Goal: Register for event/course

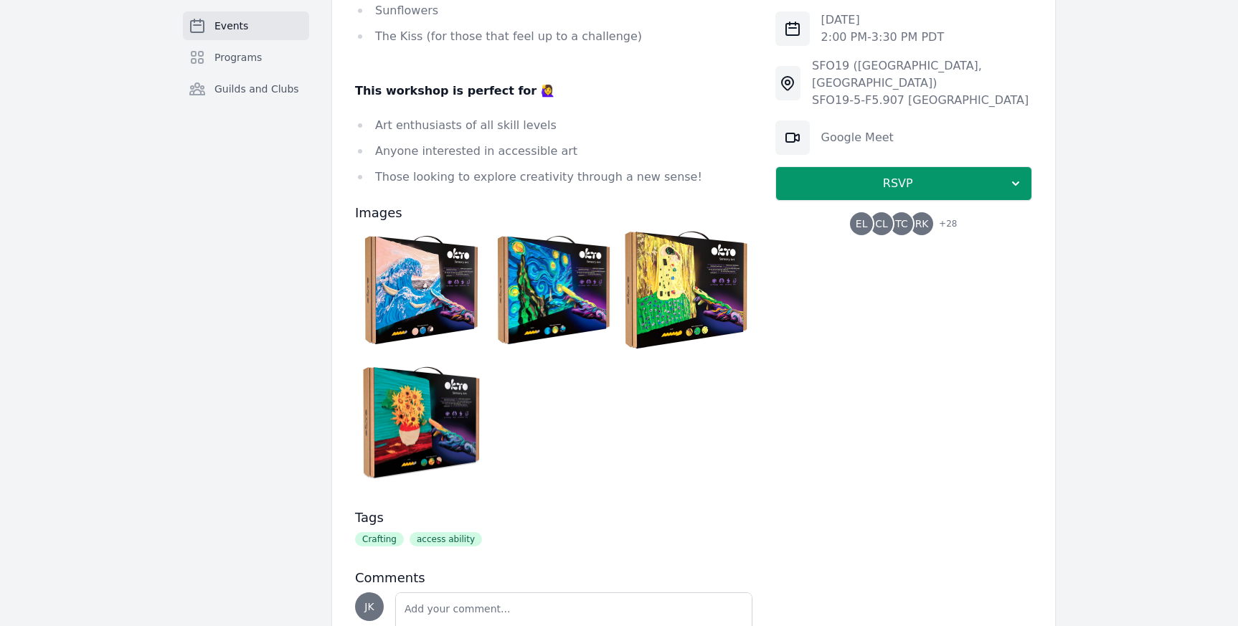
scroll to position [1072, 0]
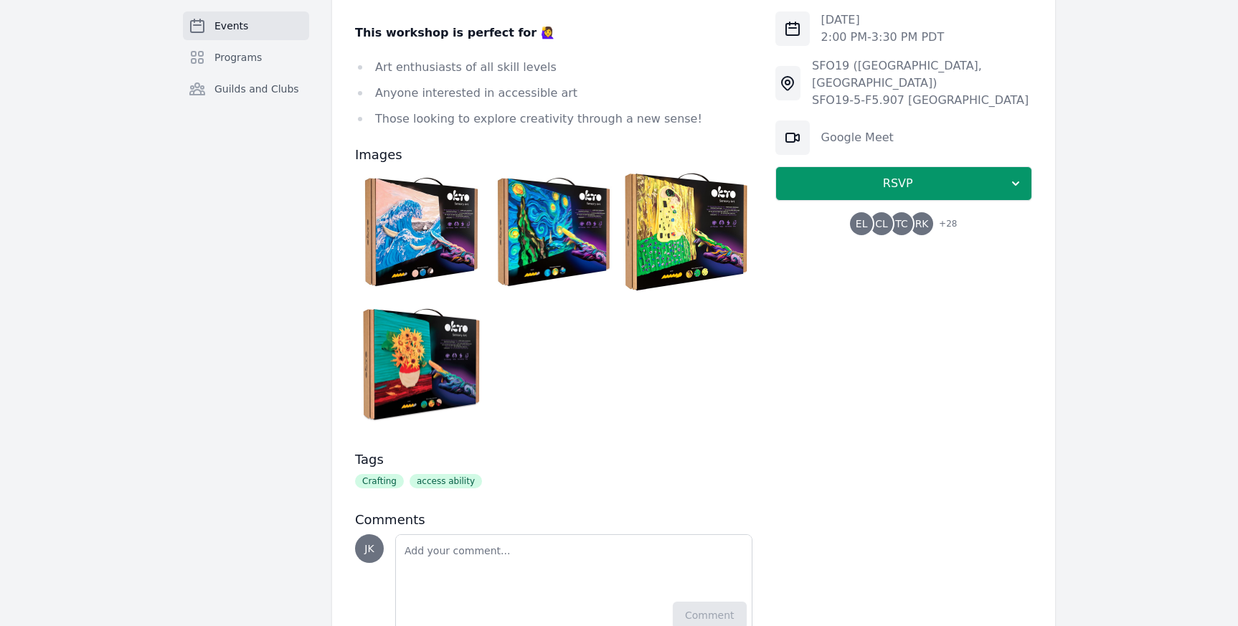
click at [438, 209] on img at bounding box center [422, 232] width 126 height 126
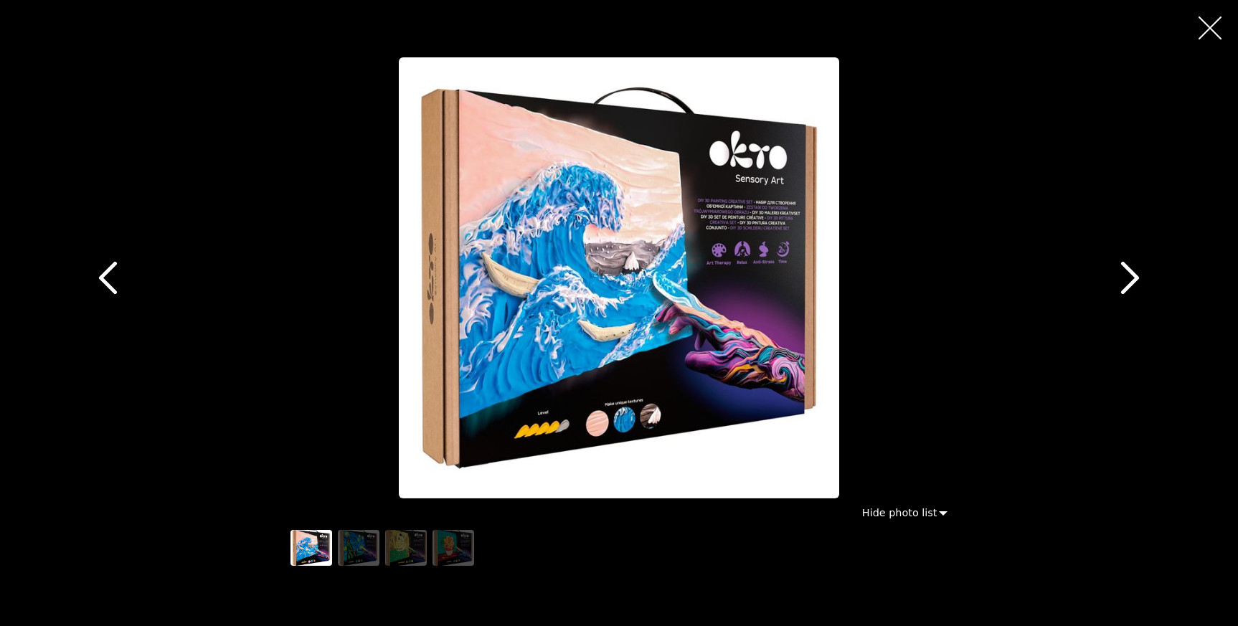
click at [1139, 282] on icon "button" at bounding box center [1130, 278] width 32 height 32
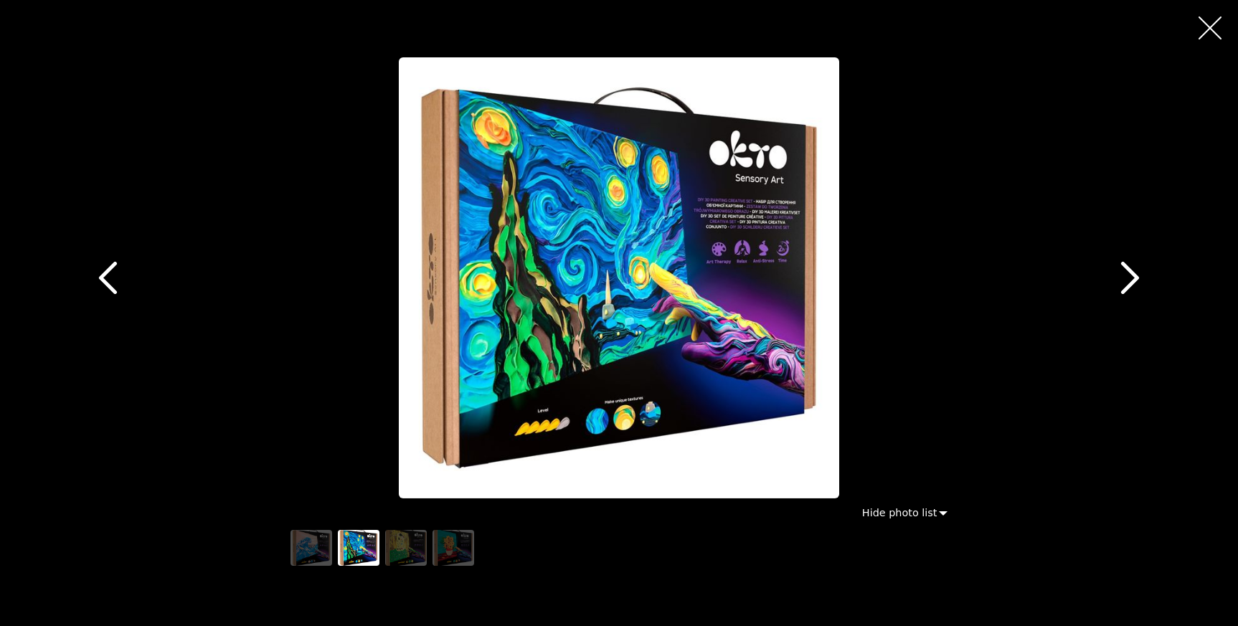
click at [1139, 282] on icon "button" at bounding box center [1130, 278] width 32 height 32
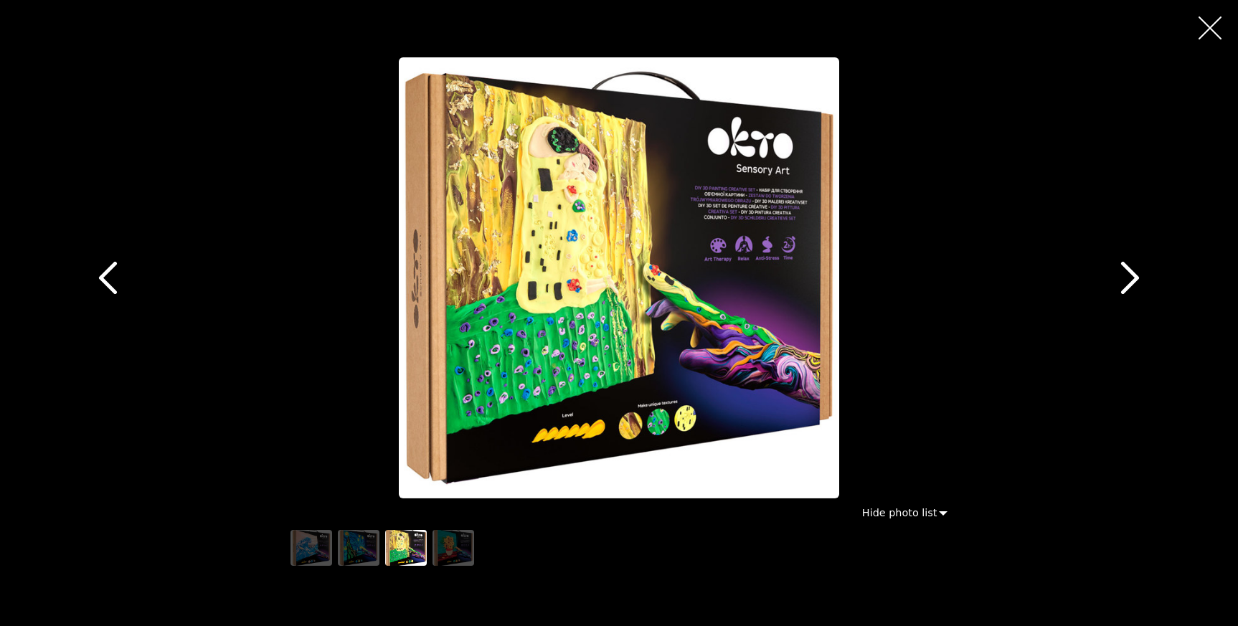
click at [1139, 282] on icon "button" at bounding box center [1130, 278] width 32 height 32
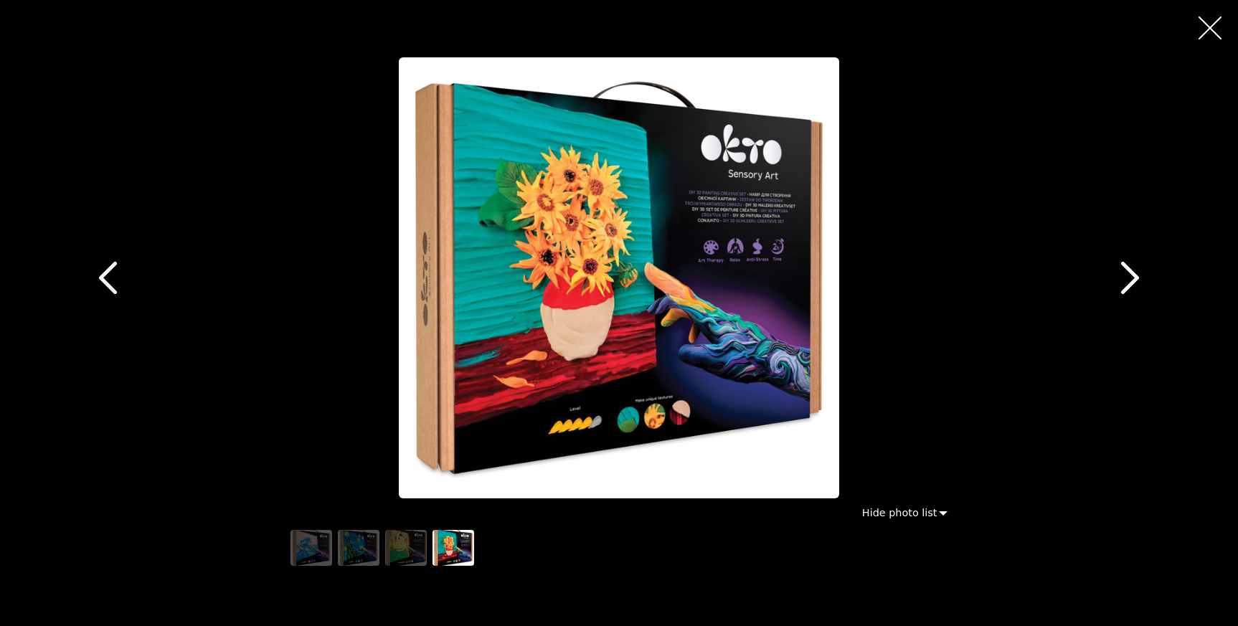
click at [111, 265] on icon "button" at bounding box center [108, 278] width 18 height 32
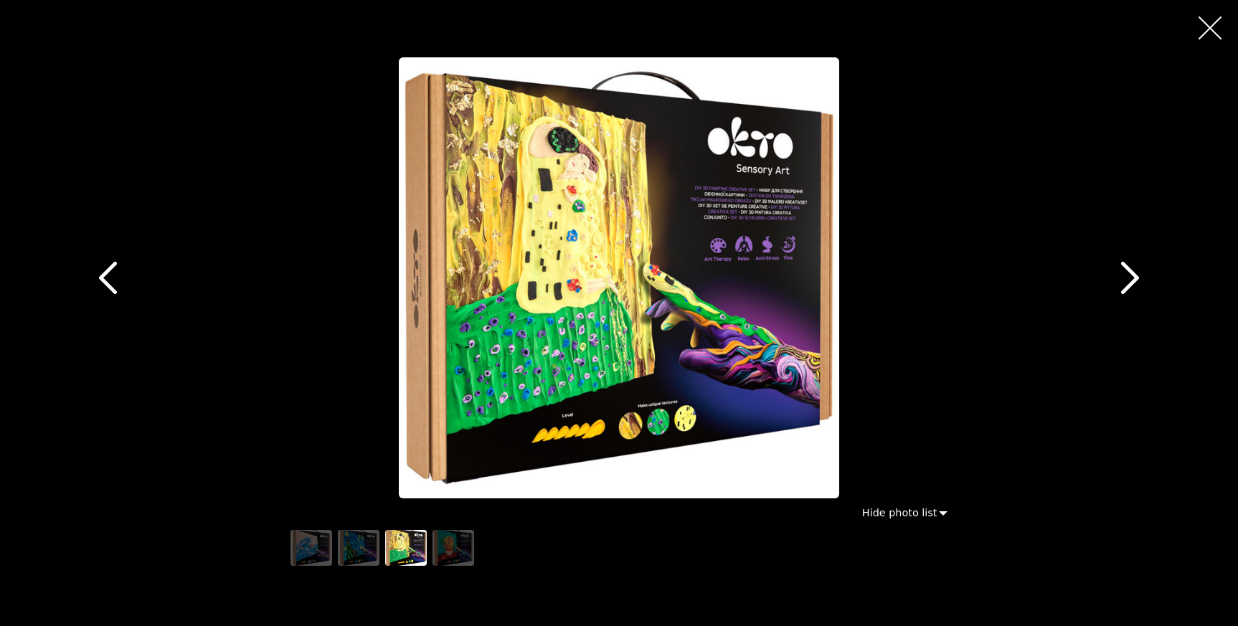
click at [111, 265] on icon "button" at bounding box center [108, 278] width 18 height 32
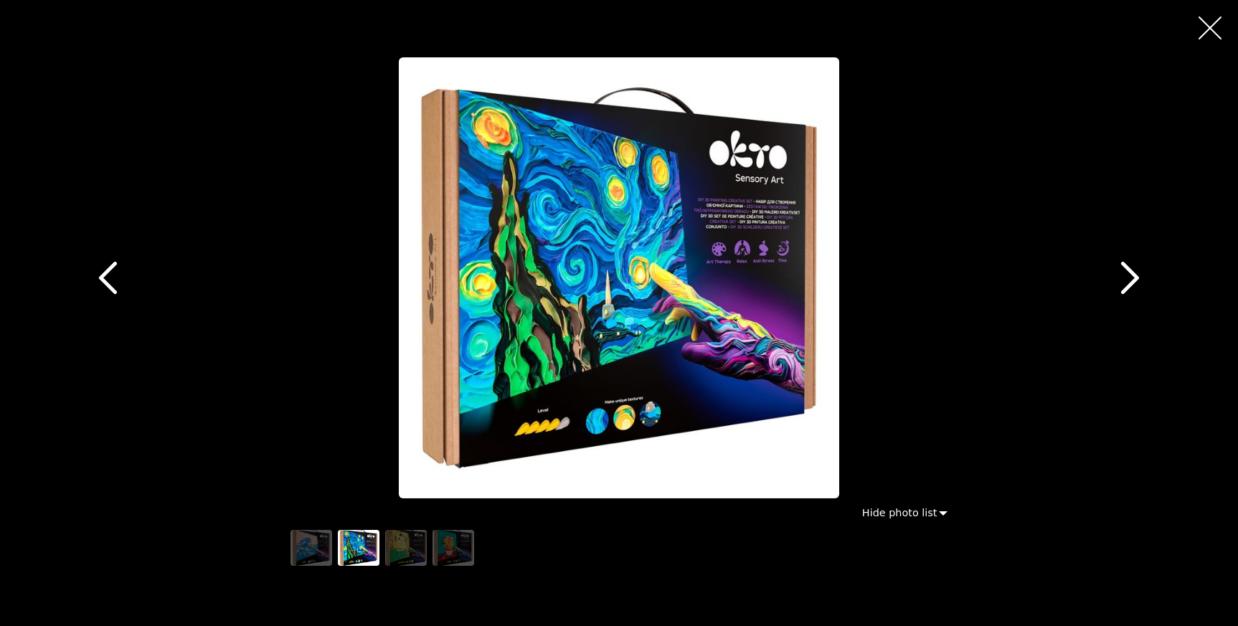
click at [111, 265] on icon "button" at bounding box center [108, 278] width 18 height 32
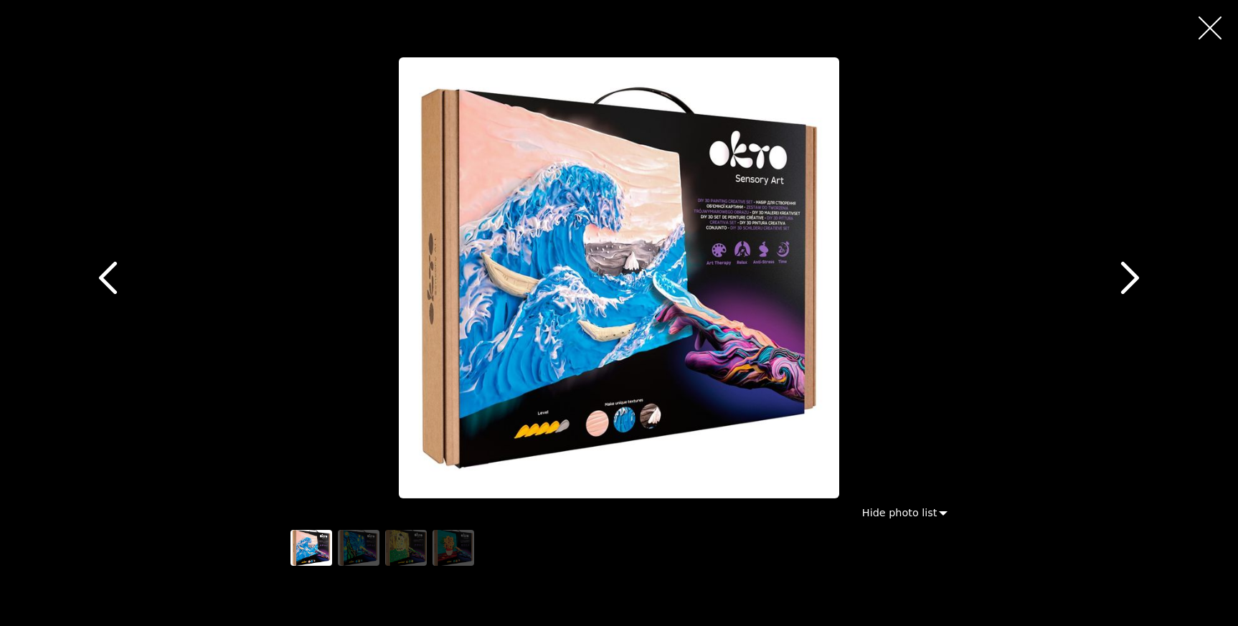
click at [1118, 282] on icon "button" at bounding box center [1130, 278] width 32 height 32
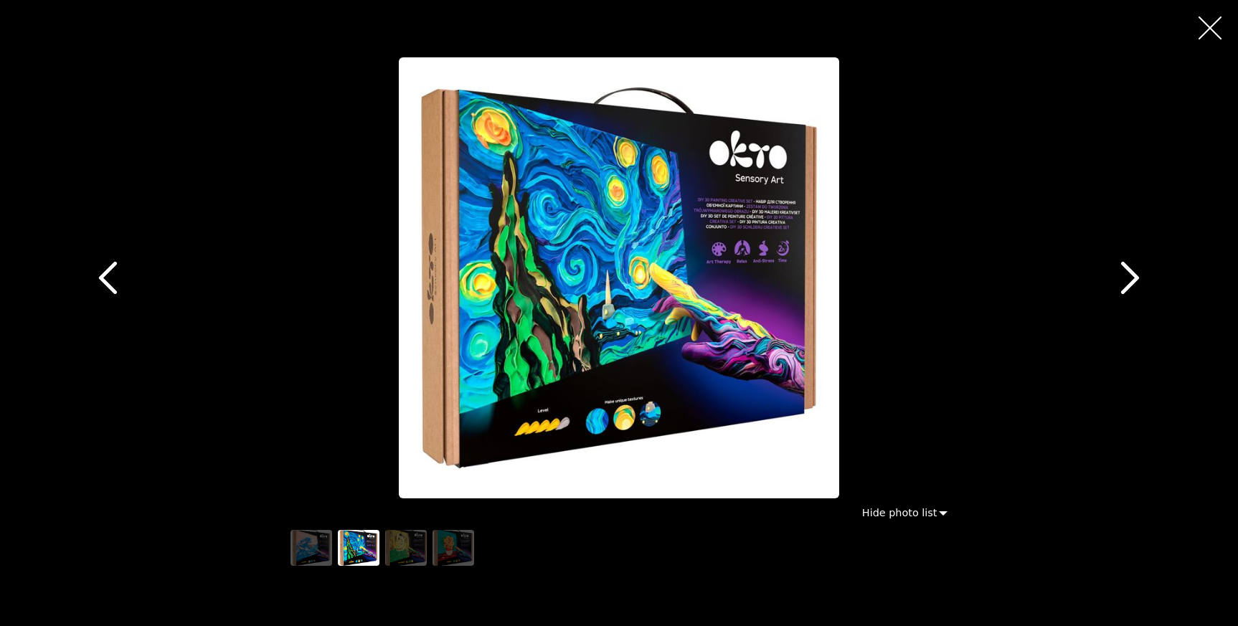
click at [1118, 282] on icon "button" at bounding box center [1130, 278] width 32 height 32
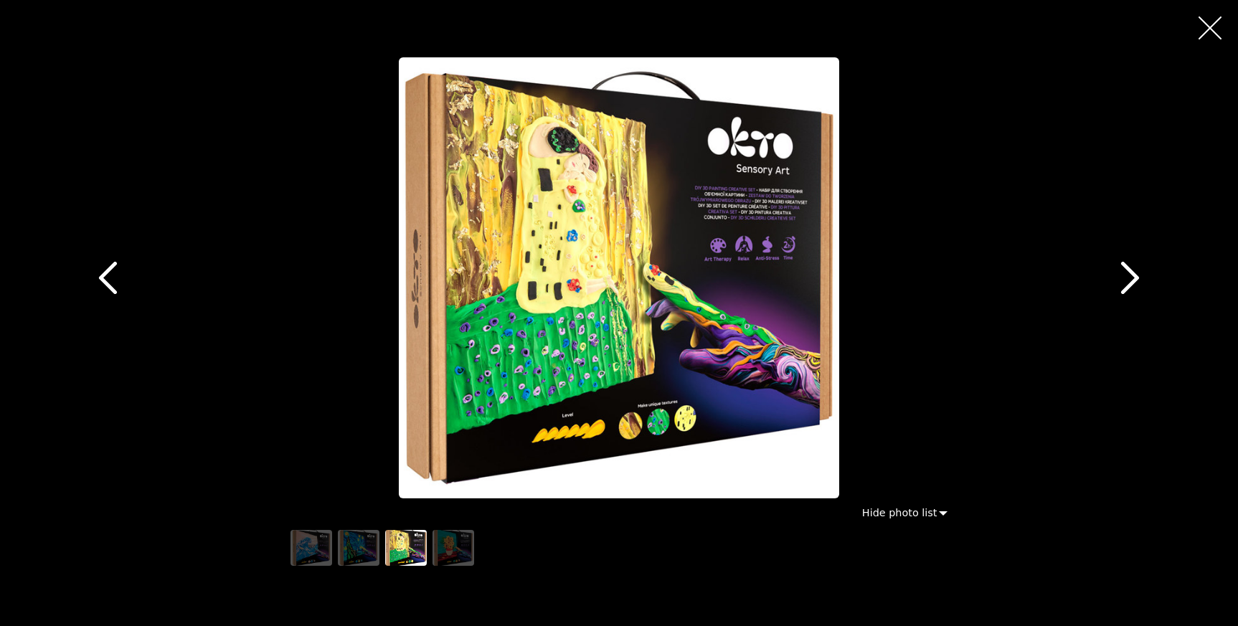
click at [1118, 282] on icon "button" at bounding box center [1130, 278] width 32 height 32
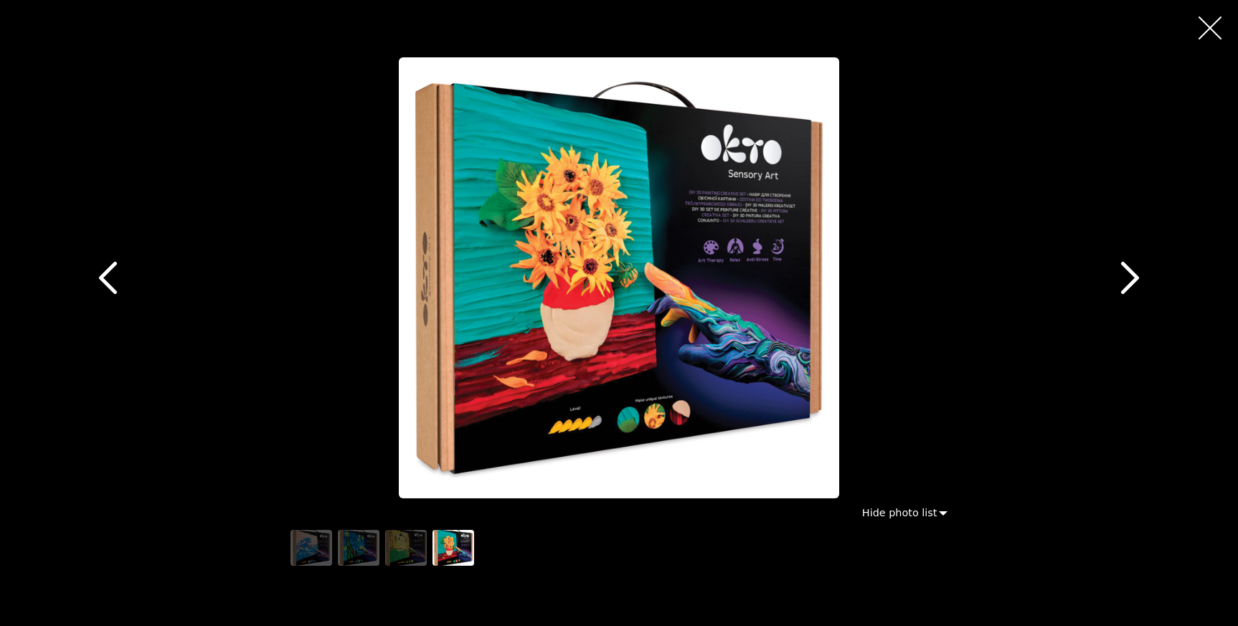
click at [92, 268] on icon "button" at bounding box center [108, 278] width 32 height 32
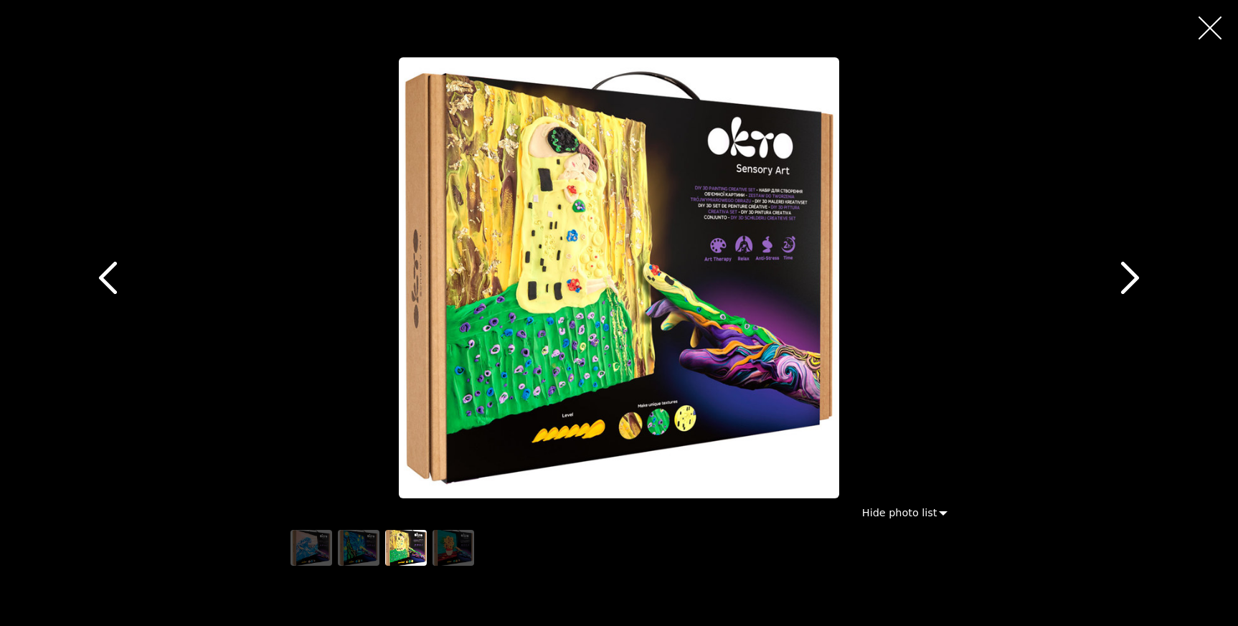
click at [1199, 39] on button "button" at bounding box center [1210, 28] width 34 height 34
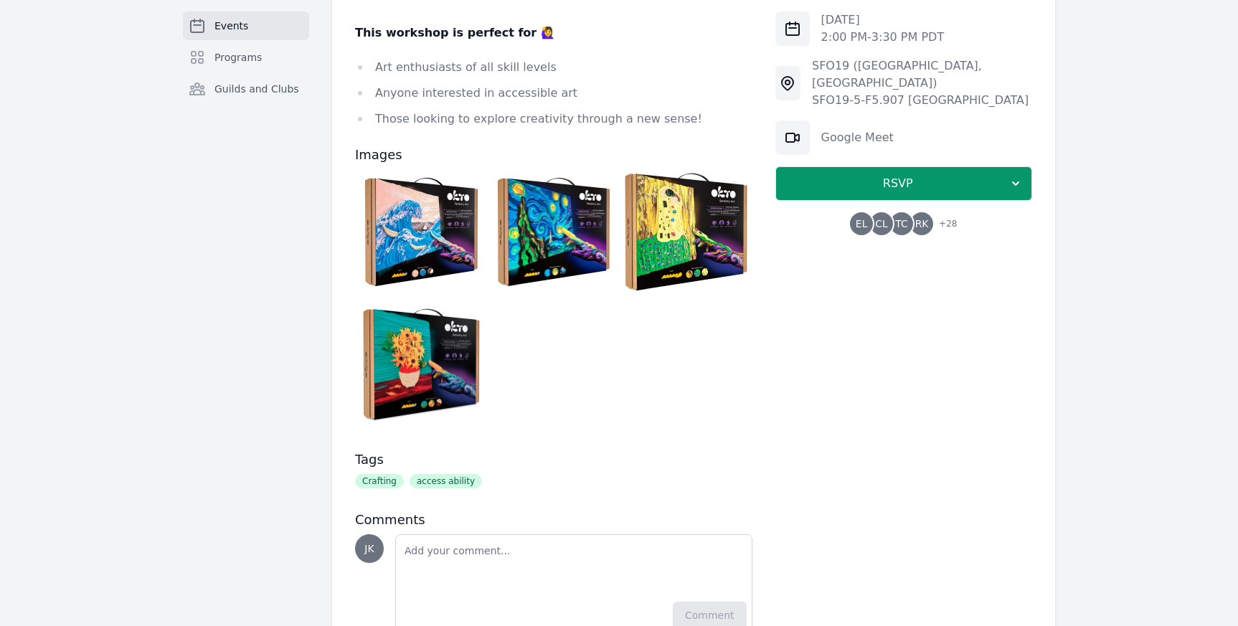
click at [929, 212] on span "RK" at bounding box center [921, 223] width 23 height 23
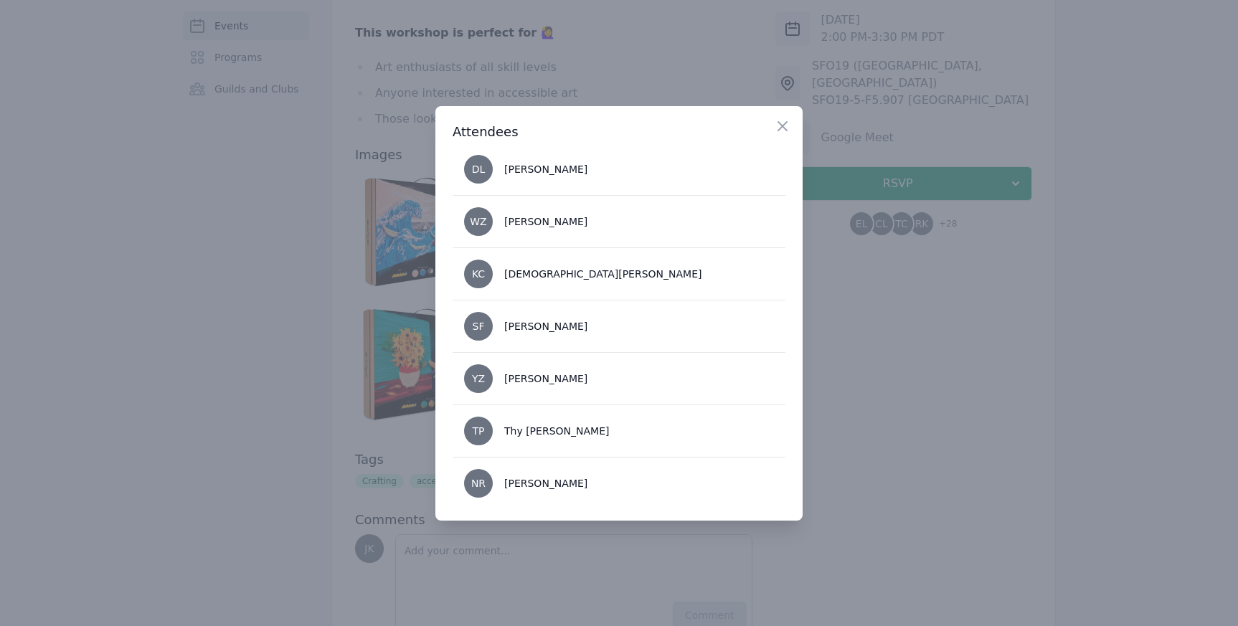
scroll to position [221, 0]
click at [783, 118] on icon "button" at bounding box center [782, 126] width 17 height 17
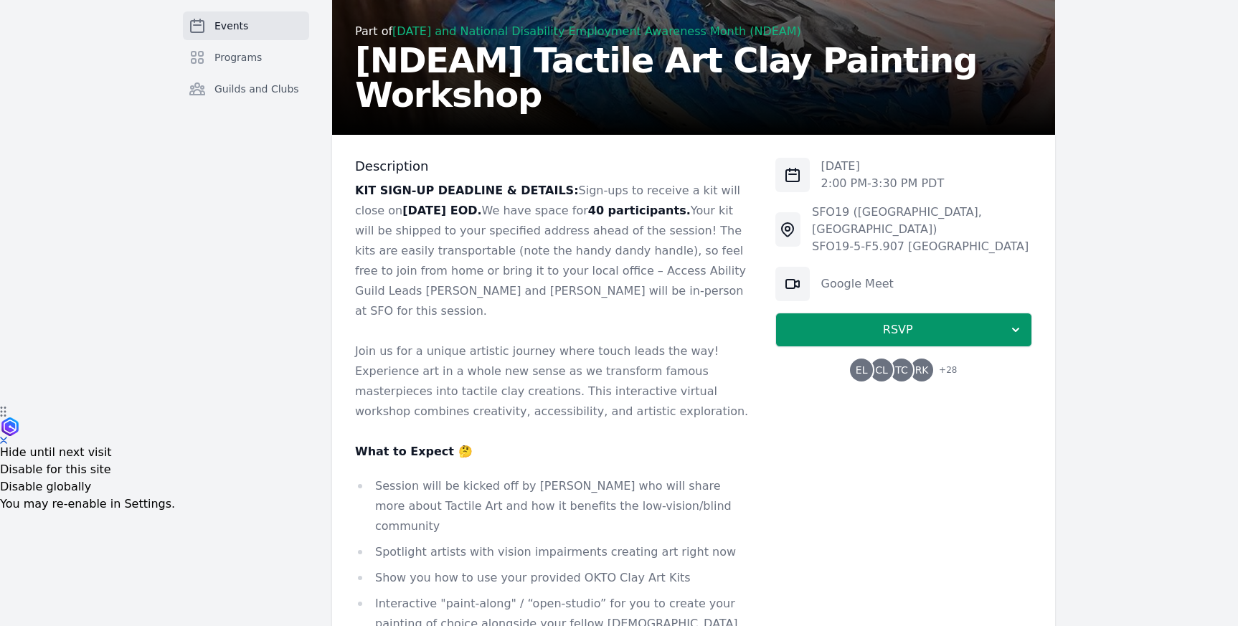
scroll to position [217, 0]
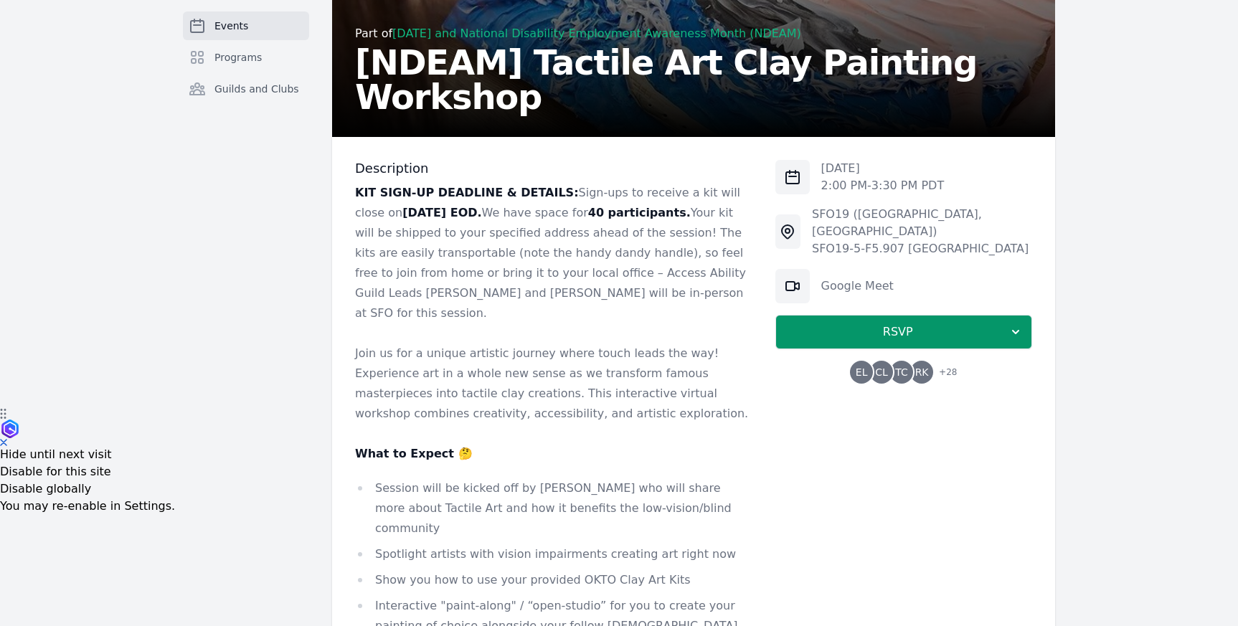
click at [474, 188] on strong "KIT SIGN-UP DEADLINE & DETAILS:" at bounding box center [467, 193] width 224 height 14
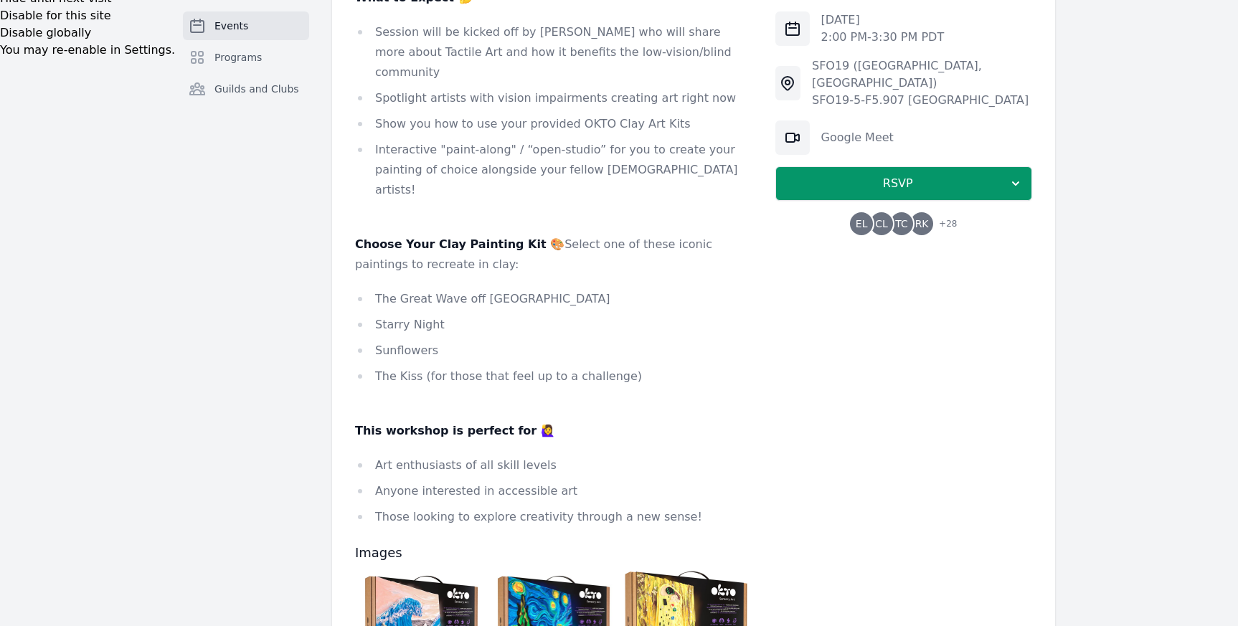
scroll to position [381, 0]
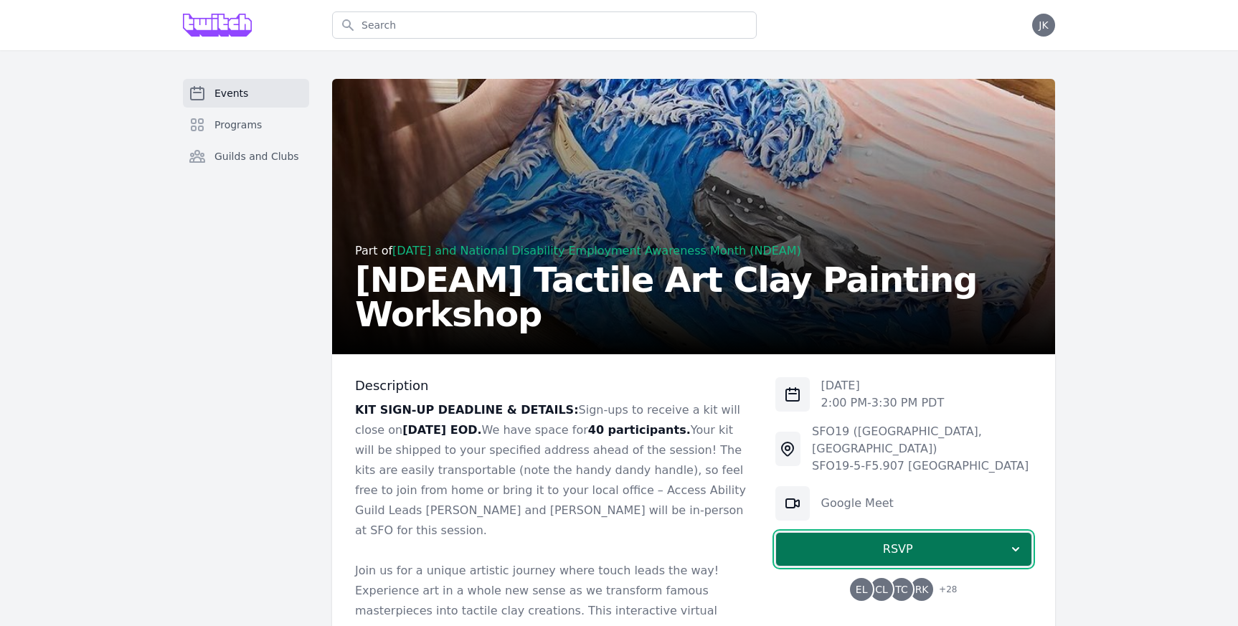
click at [860, 541] on span "RSVP" at bounding box center [898, 549] width 221 height 17
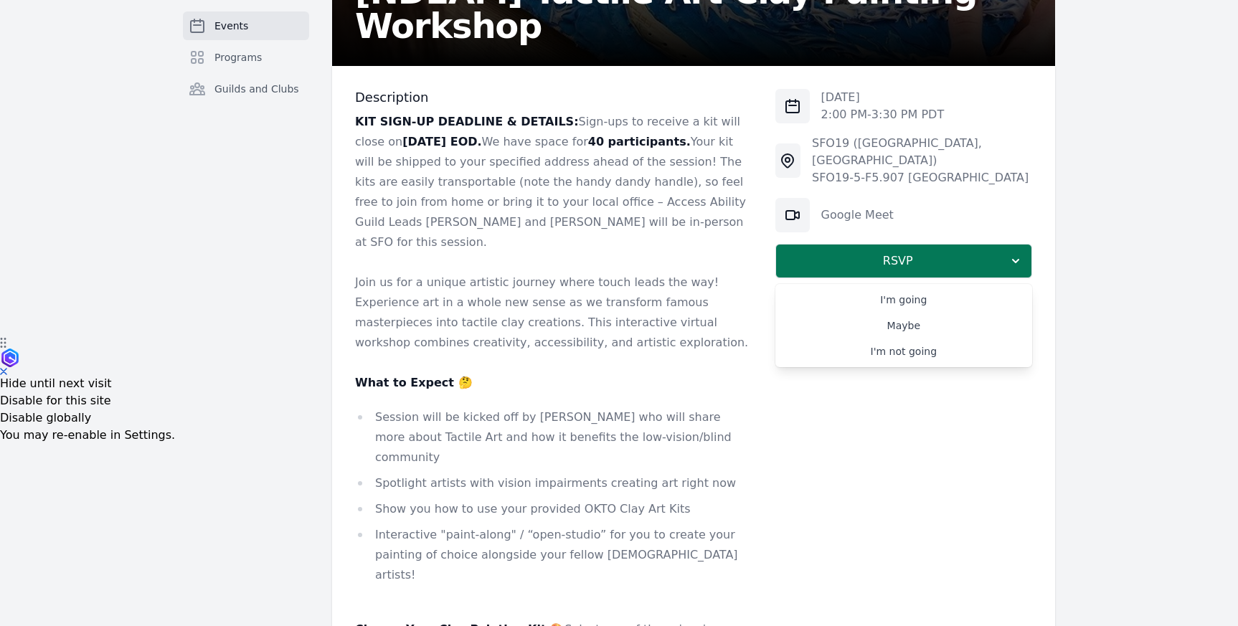
scroll to position [289, 0]
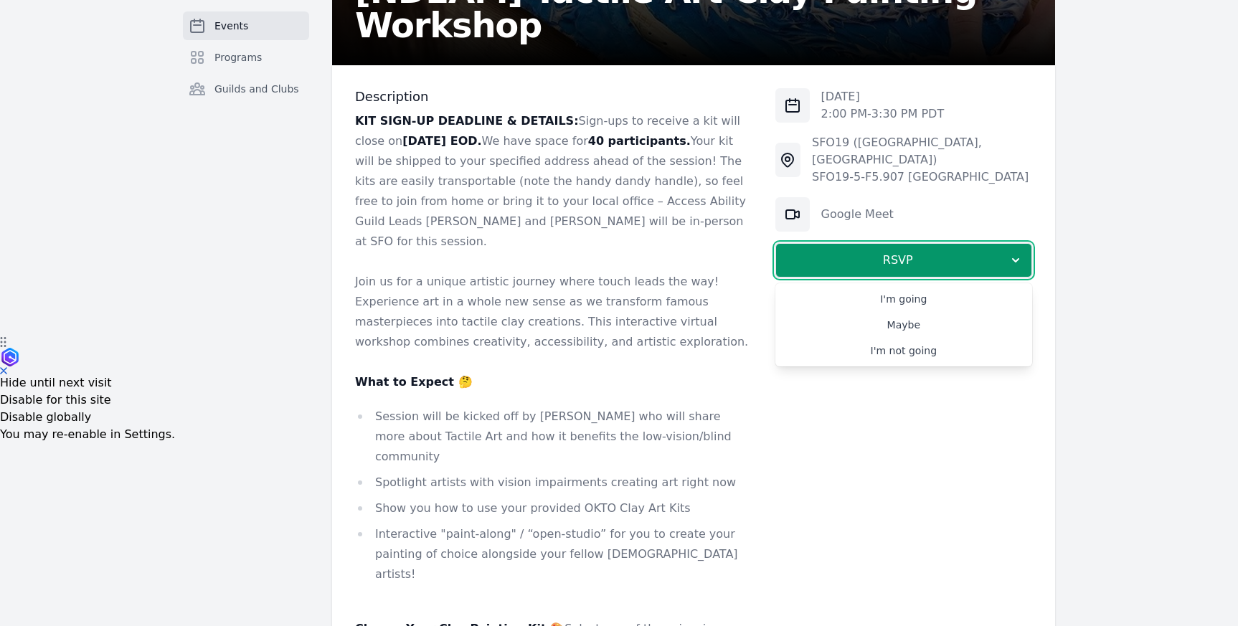
click at [727, 455] on ul "Session will be kicked off by [PERSON_NAME] who will share more about Tactile A…" at bounding box center [553, 496] width 397 height 178
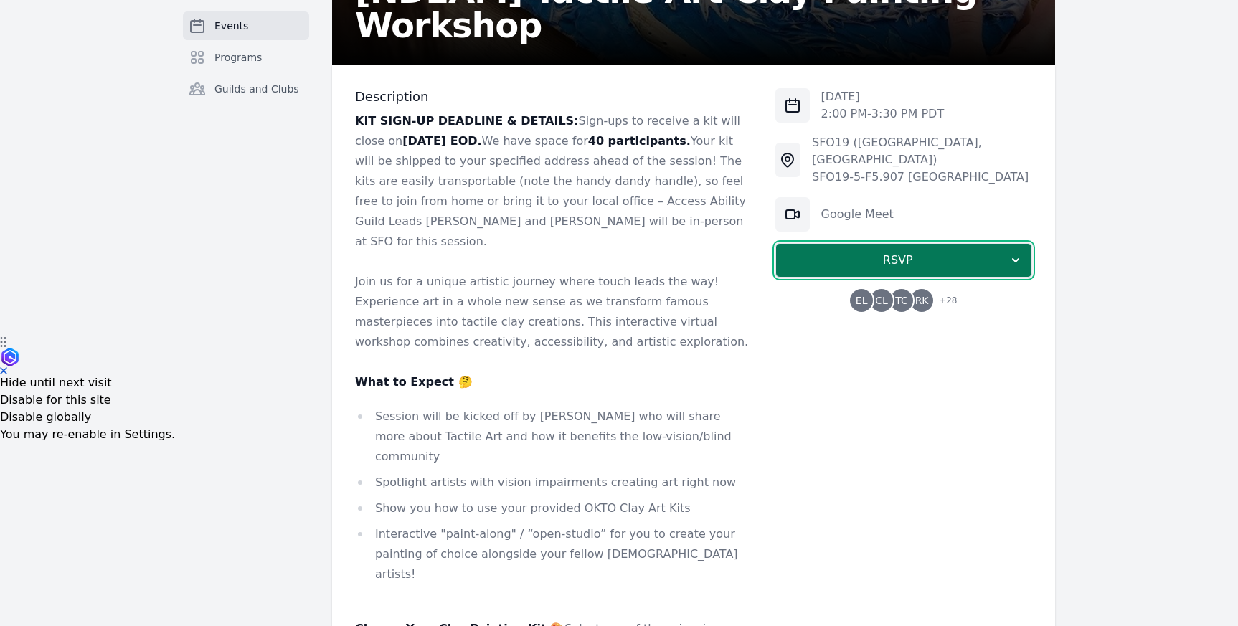
click at [814, 252] on span "RSVP" at bounding box center [898, 260] width 221 height 17
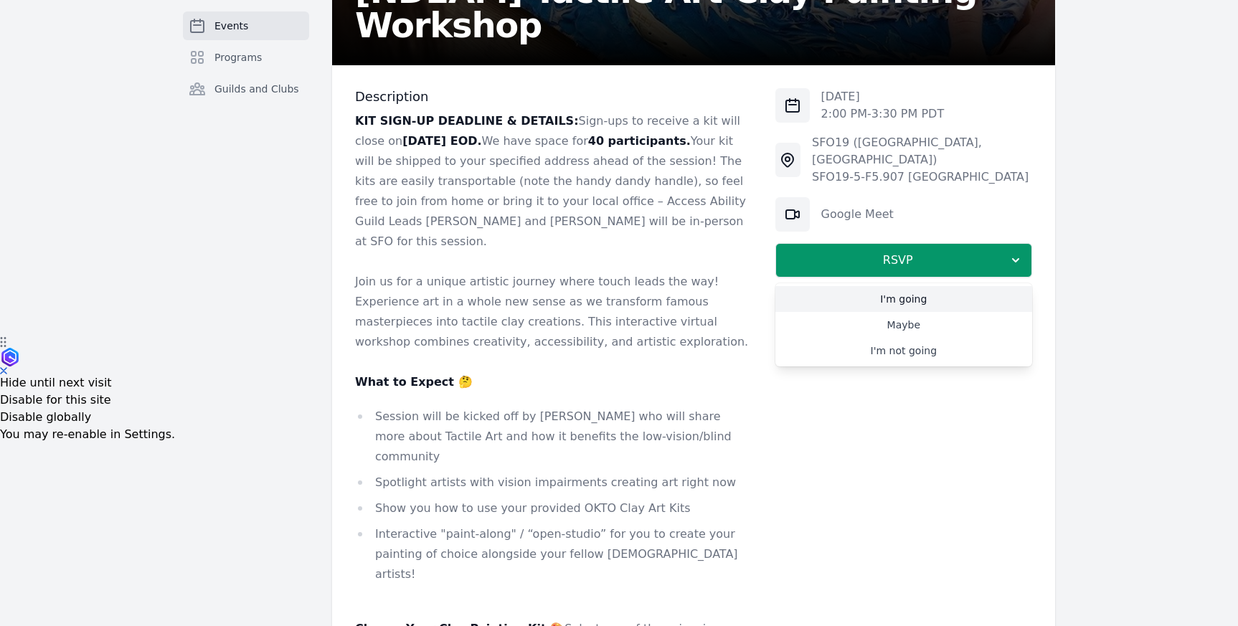
click at [868, 286] on link "I'm going" at bounding box center [904, 299] width 257 height 26
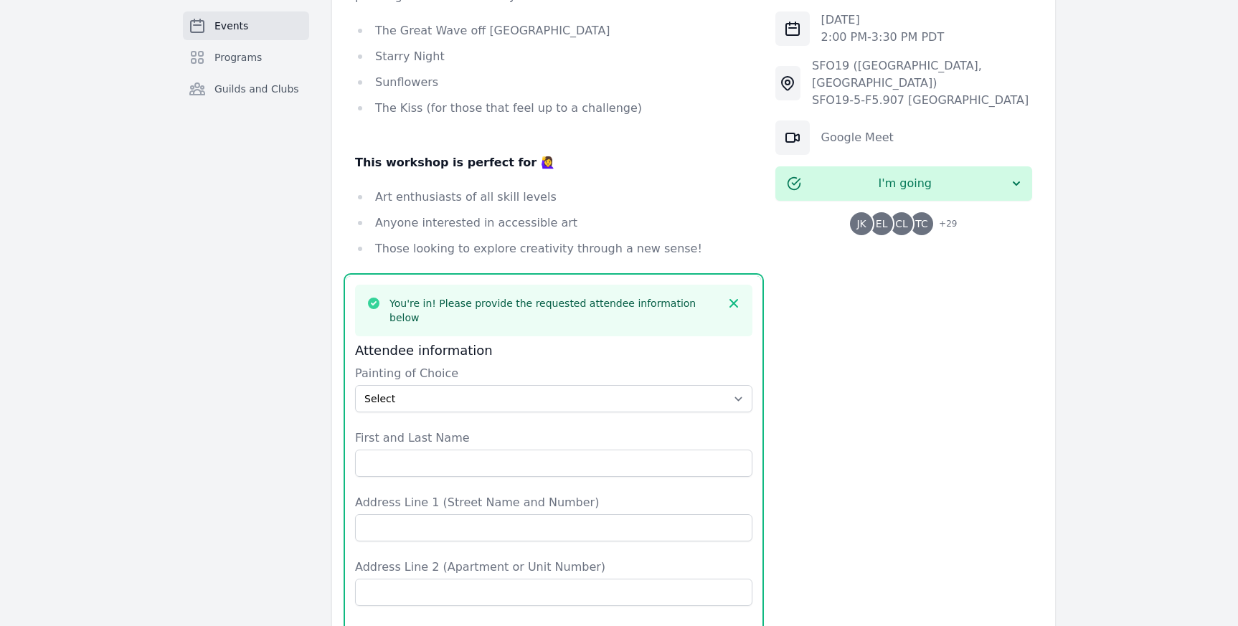
scroll to position [941, 0]
click at [422, 386] on select "Select The Great Wave off Kanagawa Starry Night Sunflowers The Kiss" at bounding box center [553, 399] width 397 height 27
select select "The Kiss"
click at [355, 386] on select "Select The Great Wave off Kanagawa Starry Night Sunflowers The Kiss" at bounding box center [553, 399] width 397 height 27
click at [397, 386] on select "Select The Great Wave off Kanagawa Starry Night Sunflowers The Kiss" at bounding box center [553, 399] width 397 height 27
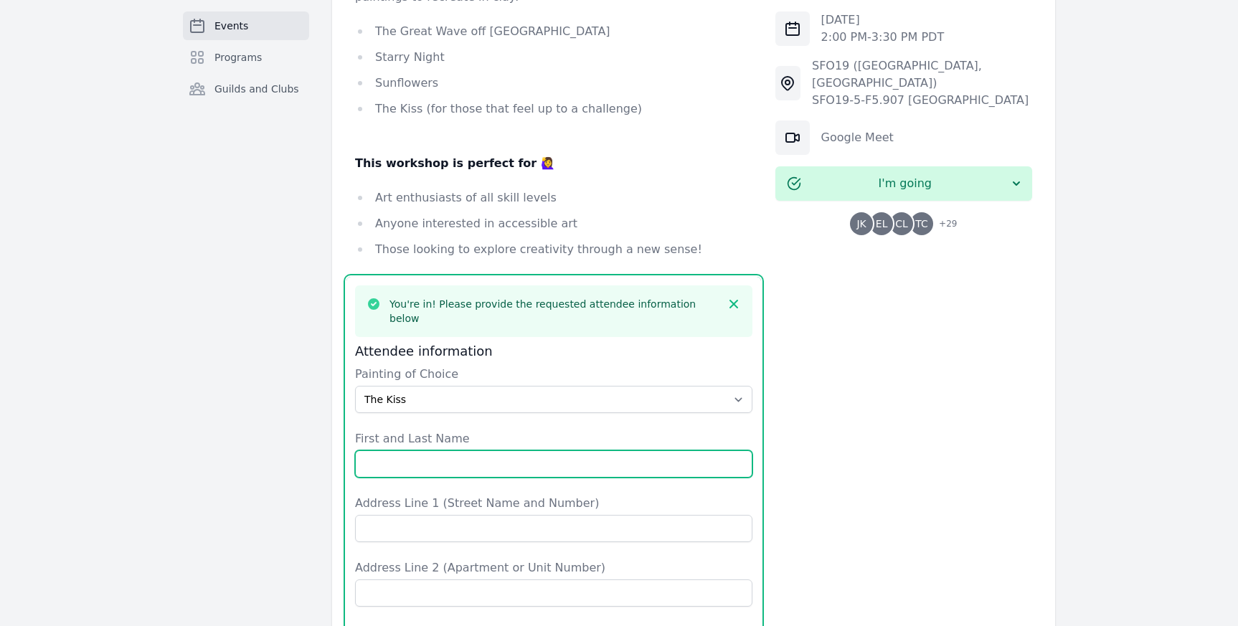
click at [394, 451] on input "First and Last Name" at bounding box center [553, 464] width 397 height 27
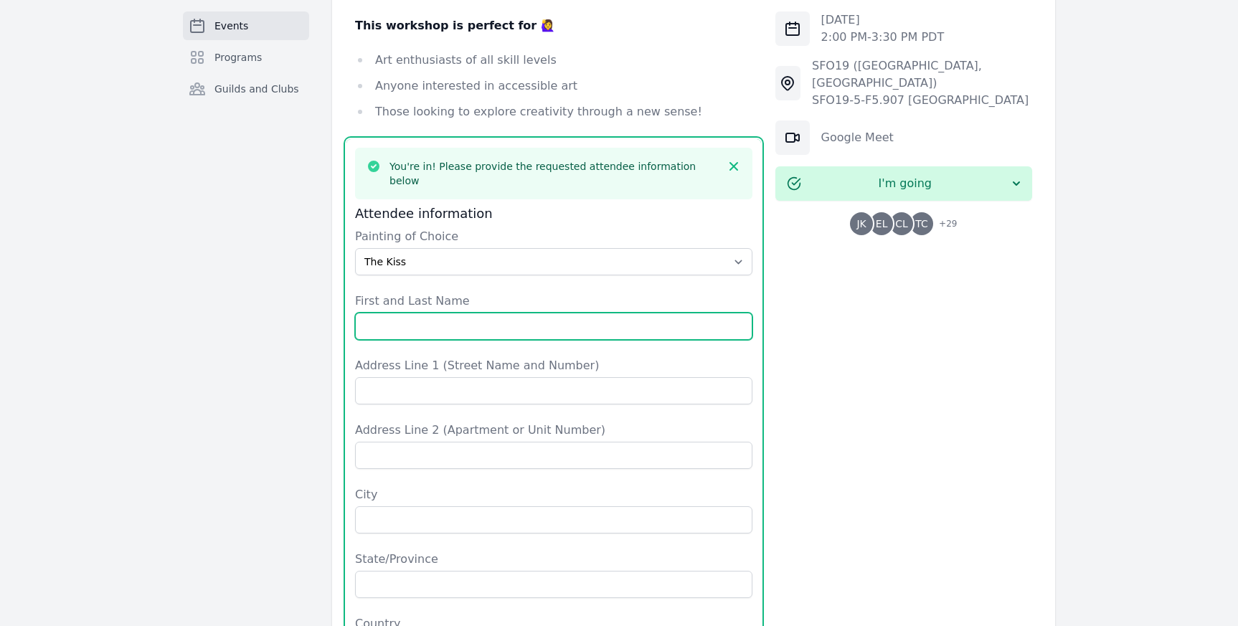
scroll to position [1059, 0]
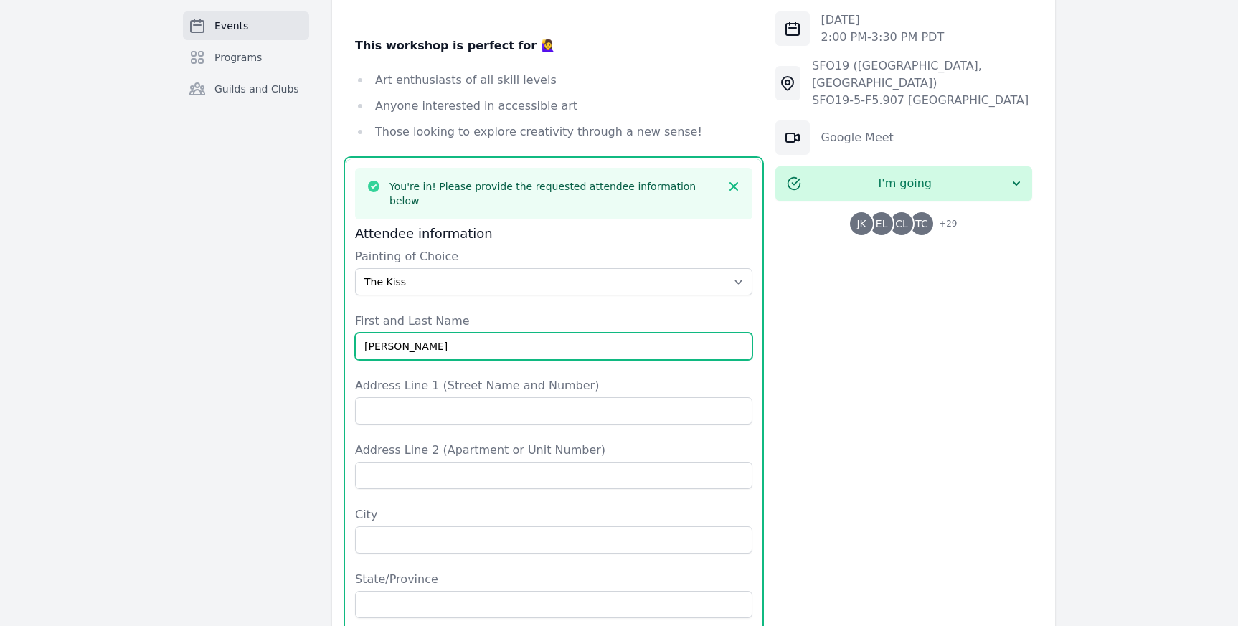
type input "[PERSON_NAME]"
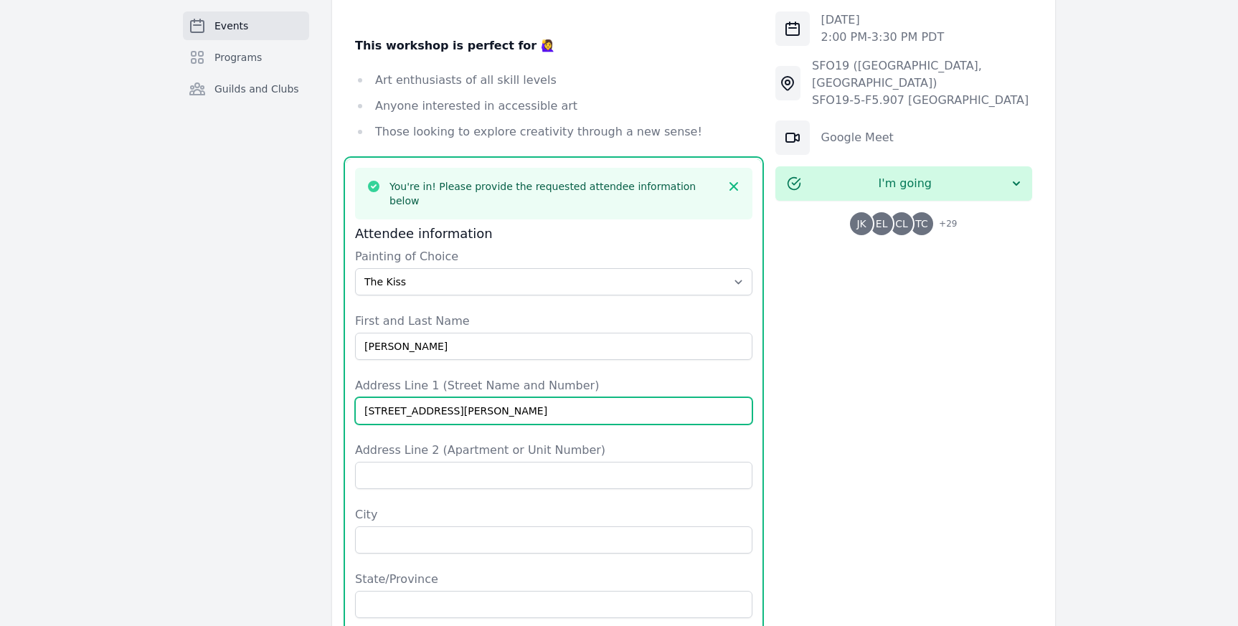
type input "[STREET_ADDRESS][PERSON_NAME]"
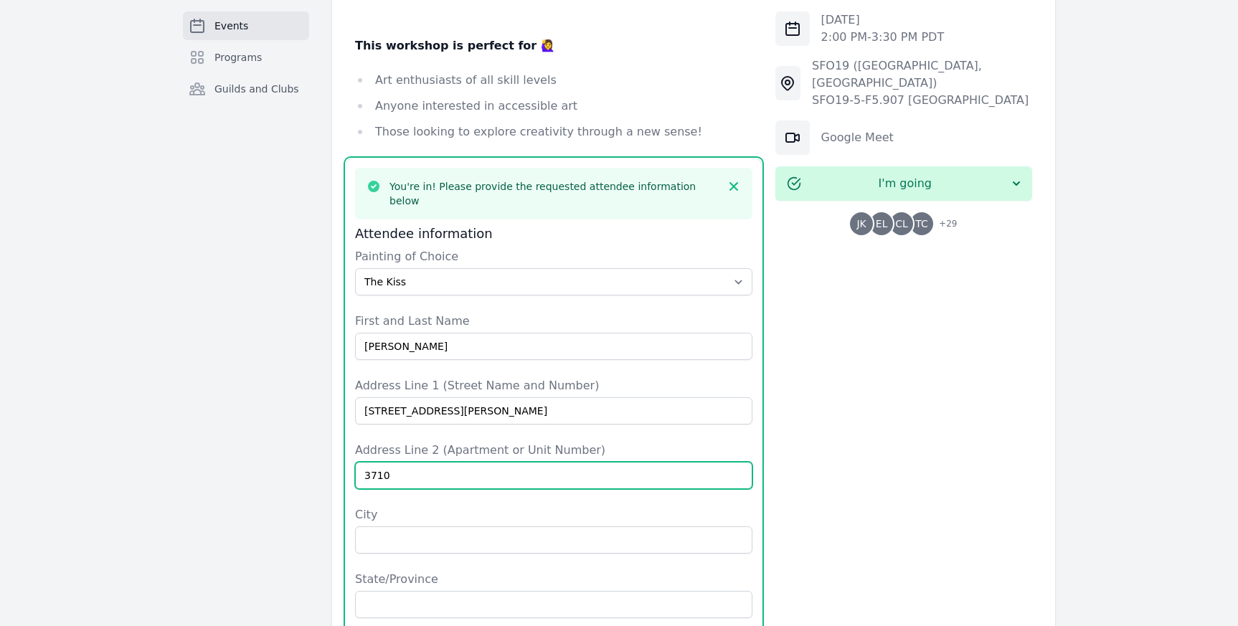
type input "3710"
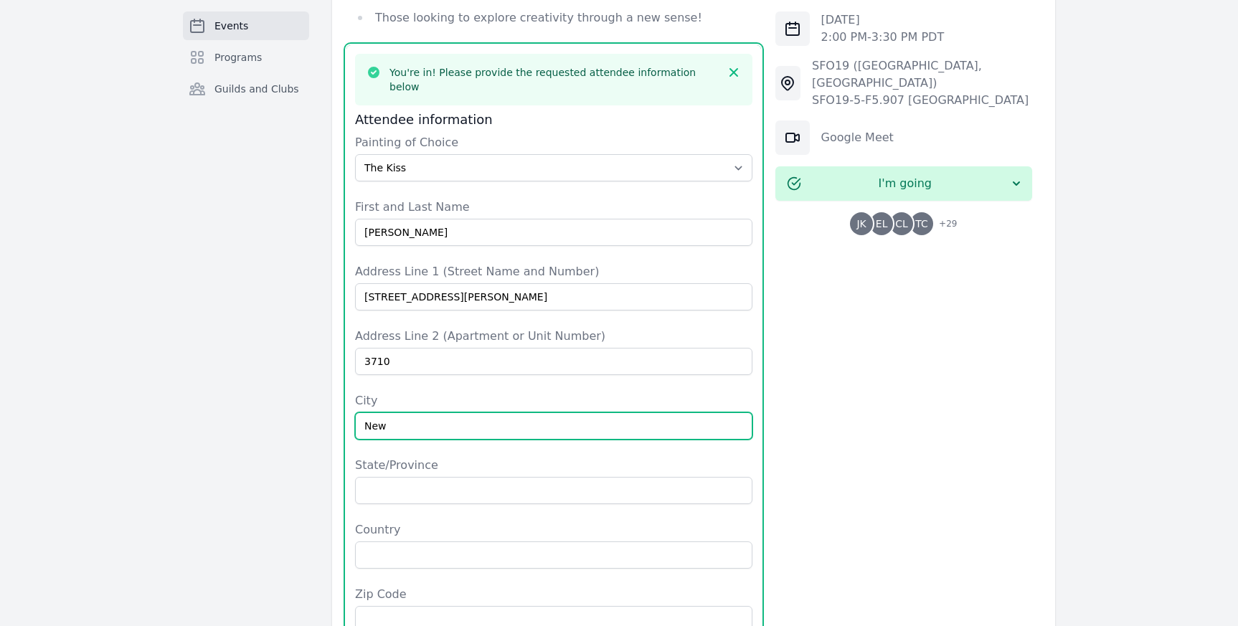
scroll to position [1174, 0]
type input "N"
type input "[GEOGRAPHIC_DATA]"
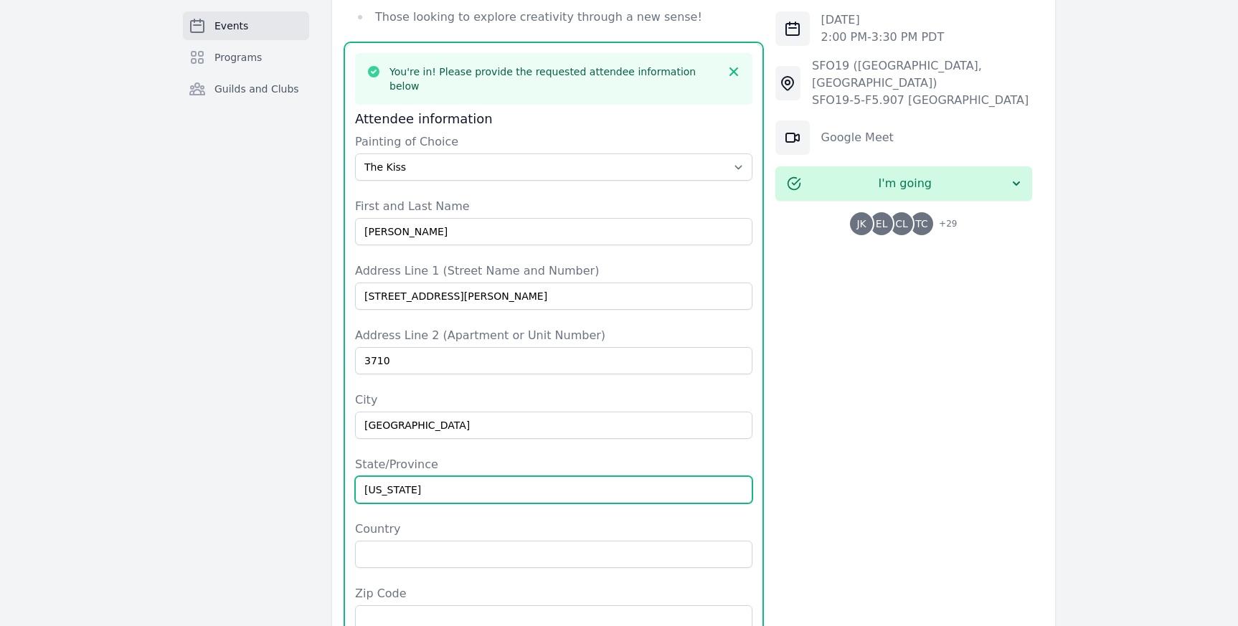
type input "[US_STATE]"
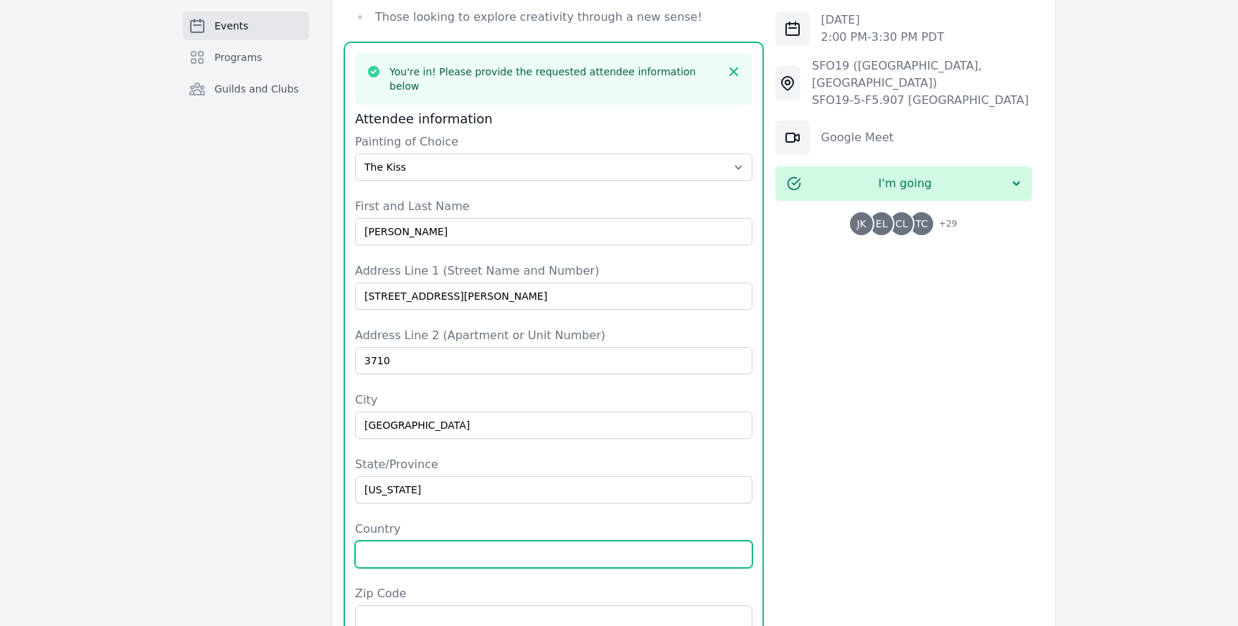
type input "N"
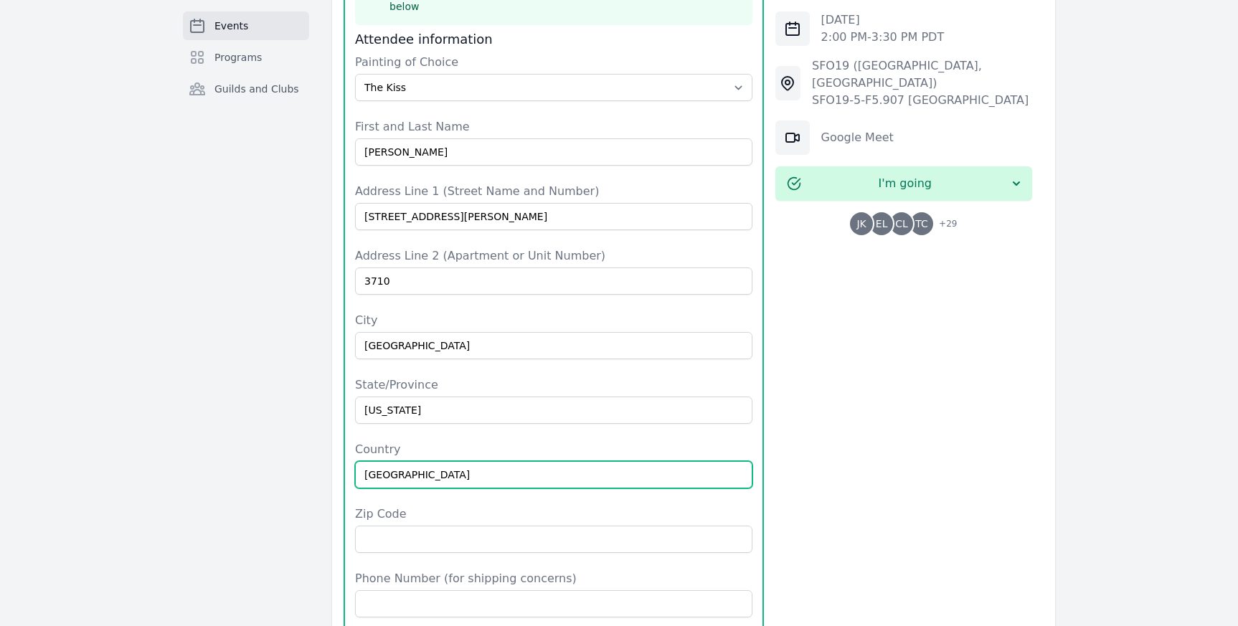
scroll to position [1334, 0]
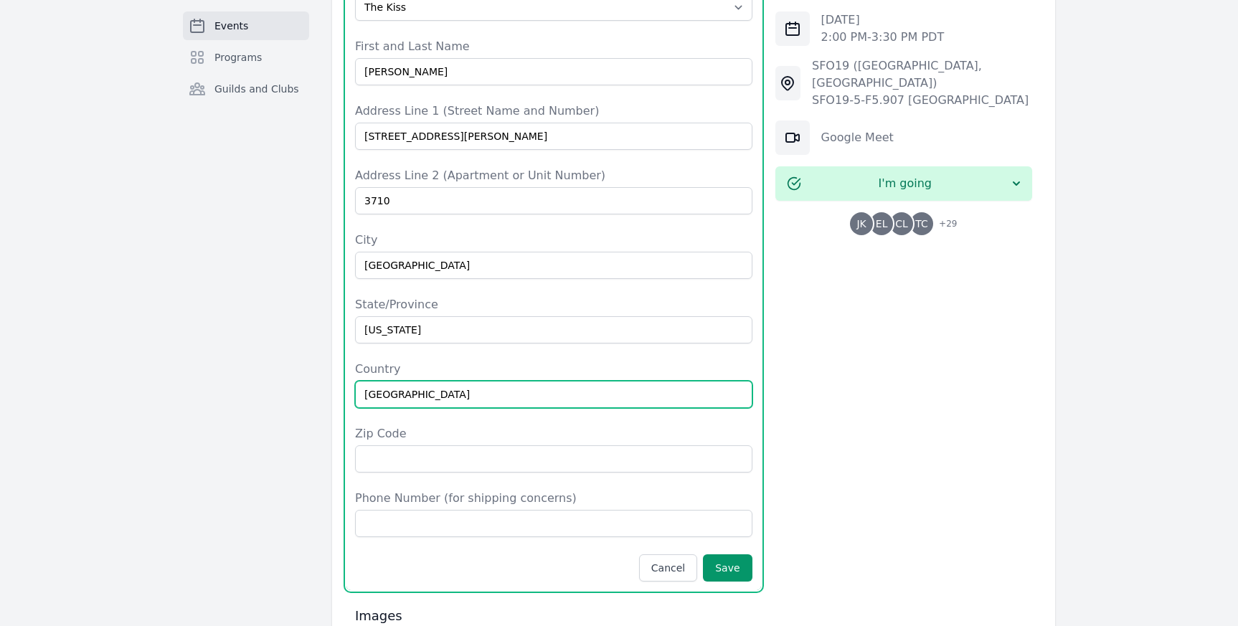
type input "[GEOGRAPHIC_DATA]"
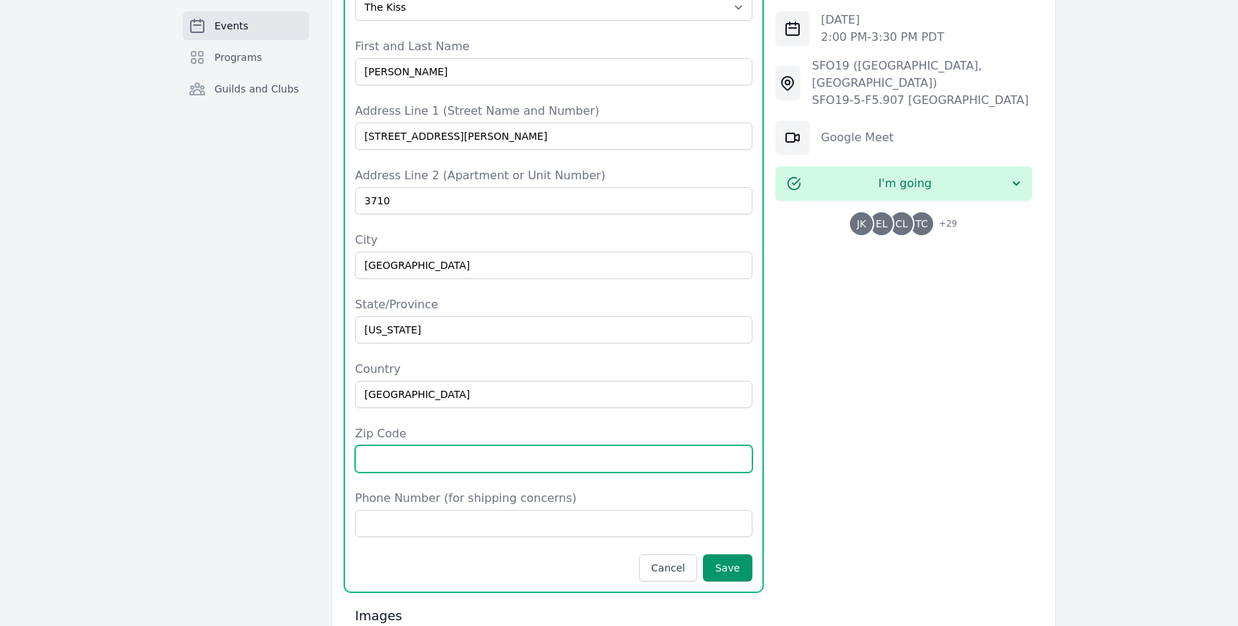
click at [407, 446] on input "Zip Code" at bounding box center [553, 459] width 397 height 27
type input "11101"
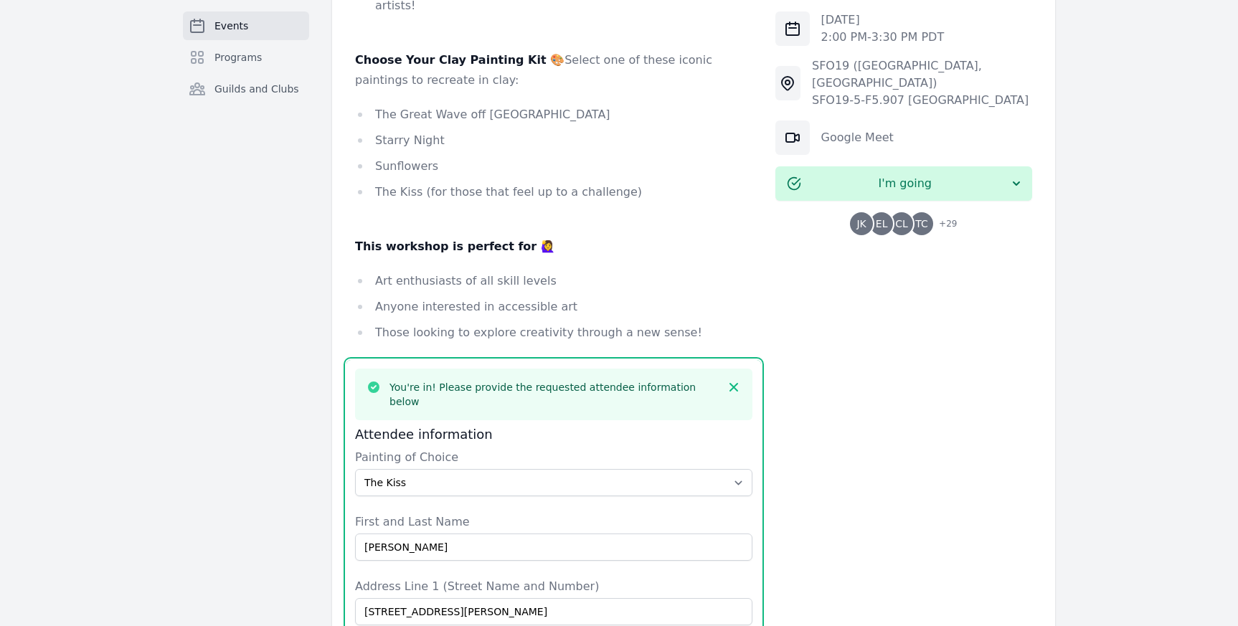
scroll to position [861, 0]
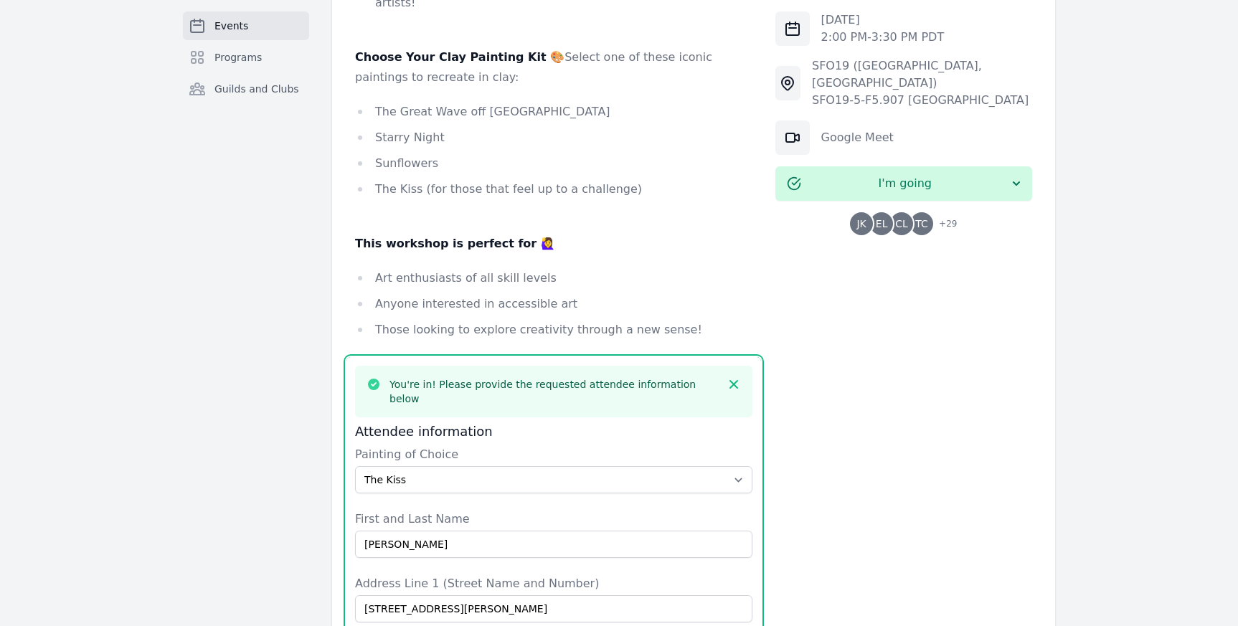
type input "2017863433"
click at [533, 466] on select "Select The Great Wave off Kanagawa Starry Night Sunflowers The Kiss" at bounding box center [553, 479] width 397 height 27
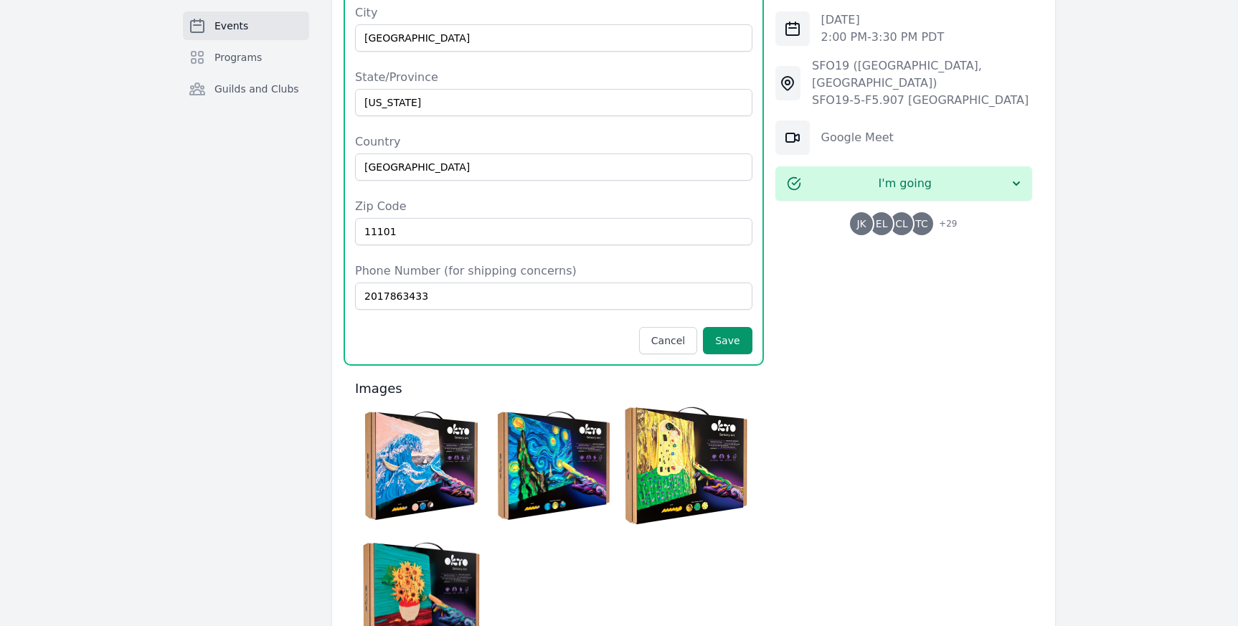
scroll to position [1545, 0]
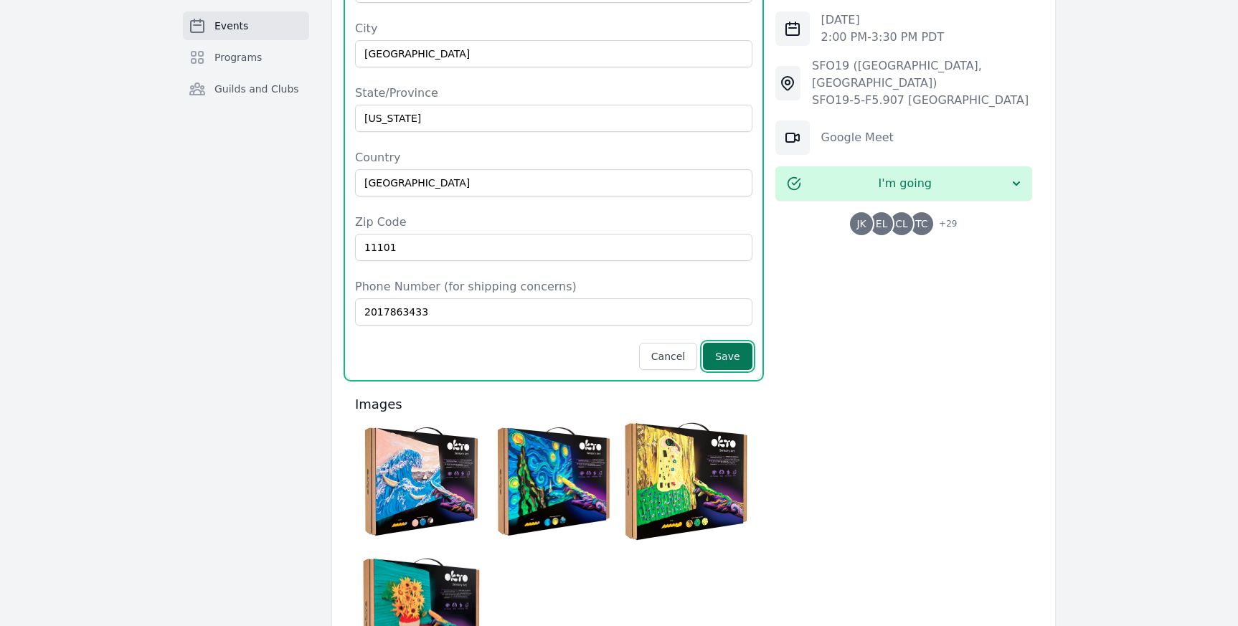
click at [729, 343] on button "Save" at bounding box center [727, 356] width 49 height 27
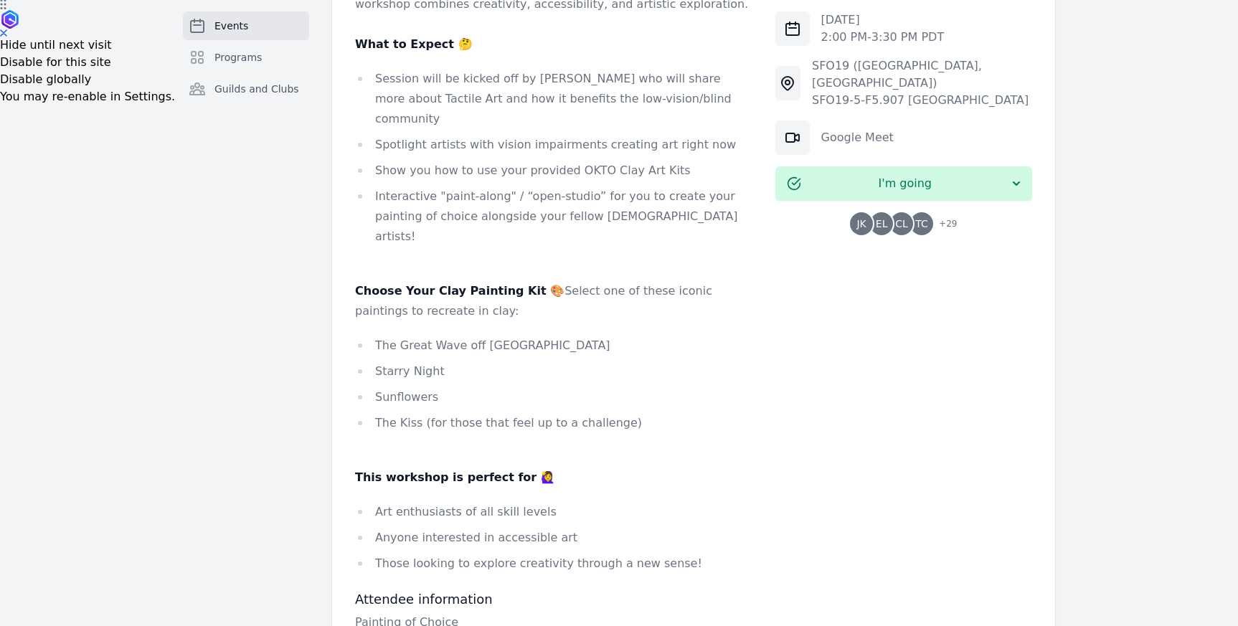
scroll to position [859, 0]
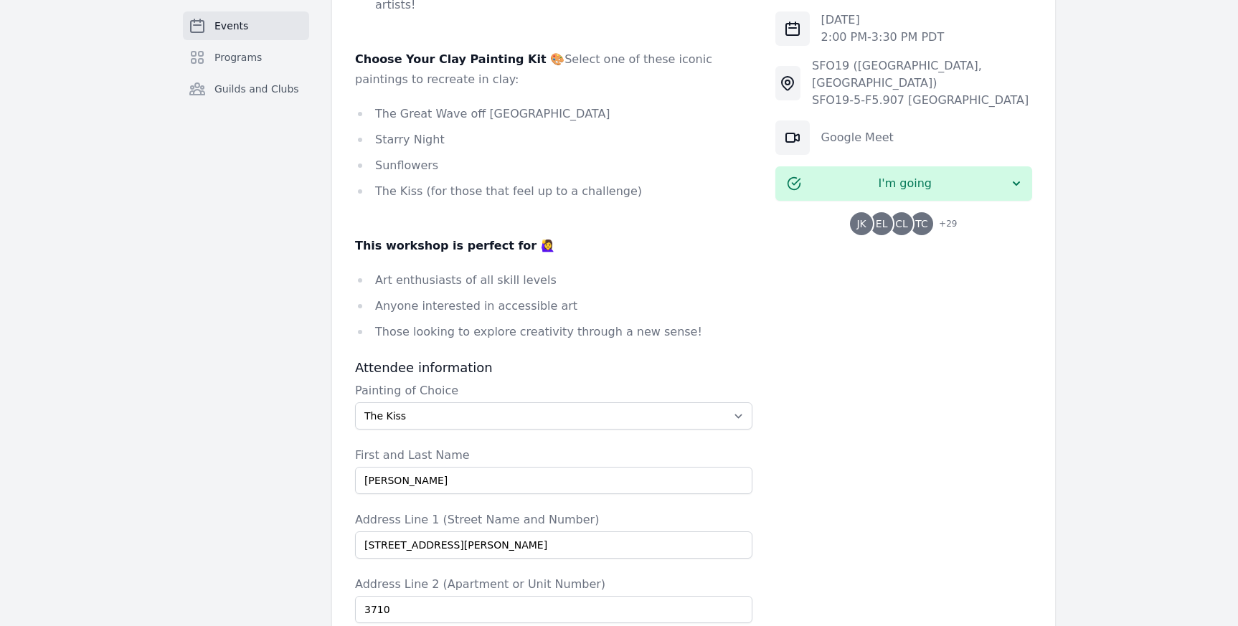
click at [476, 322] on li "Those looking to explore creativity through a new sense!" at bounding box center [553, 332] width 397 height 20
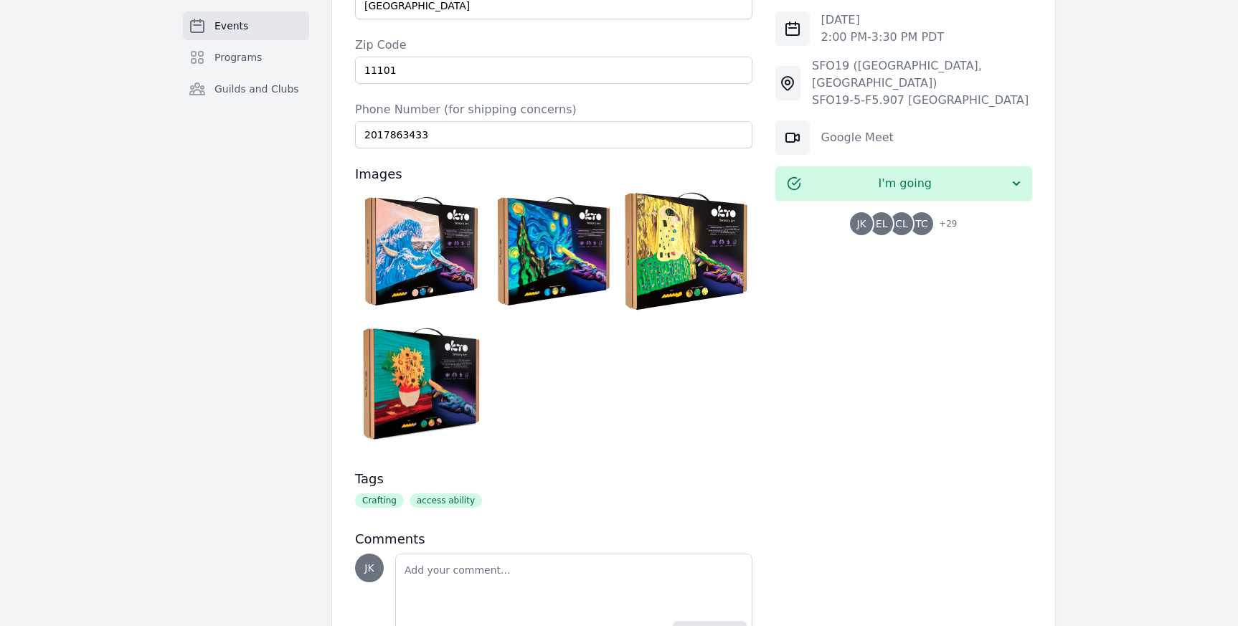
scroll to position [1676, 0]
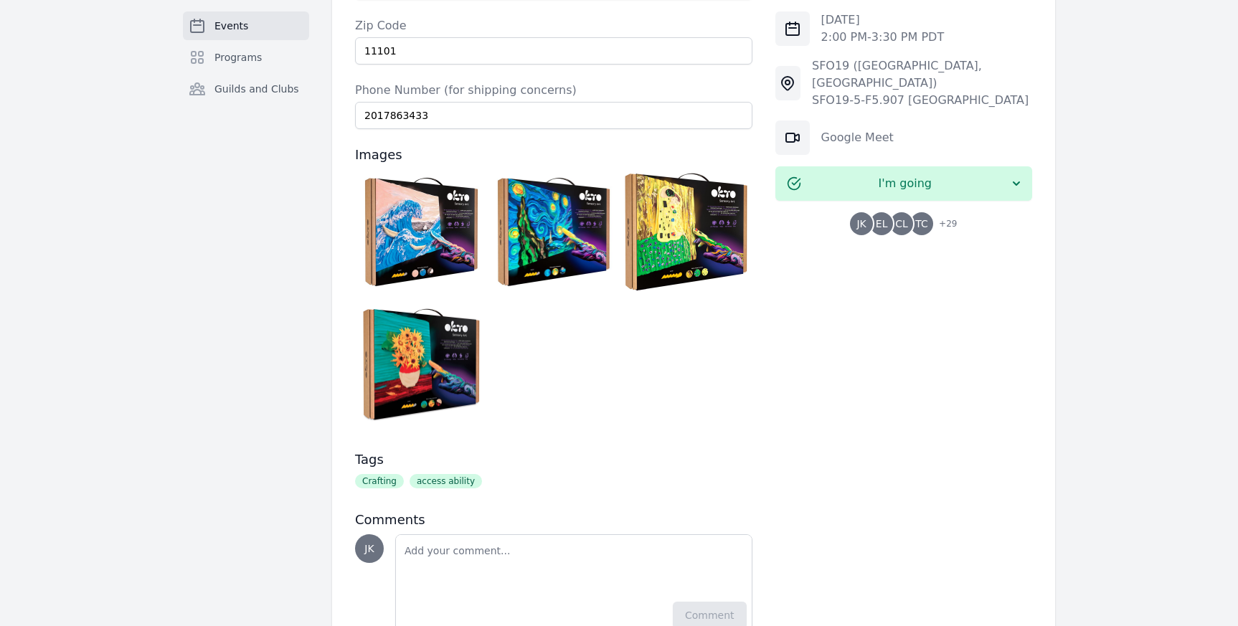
click at [565, 352] on div at bounding box center [553, 301] width 397 height 265
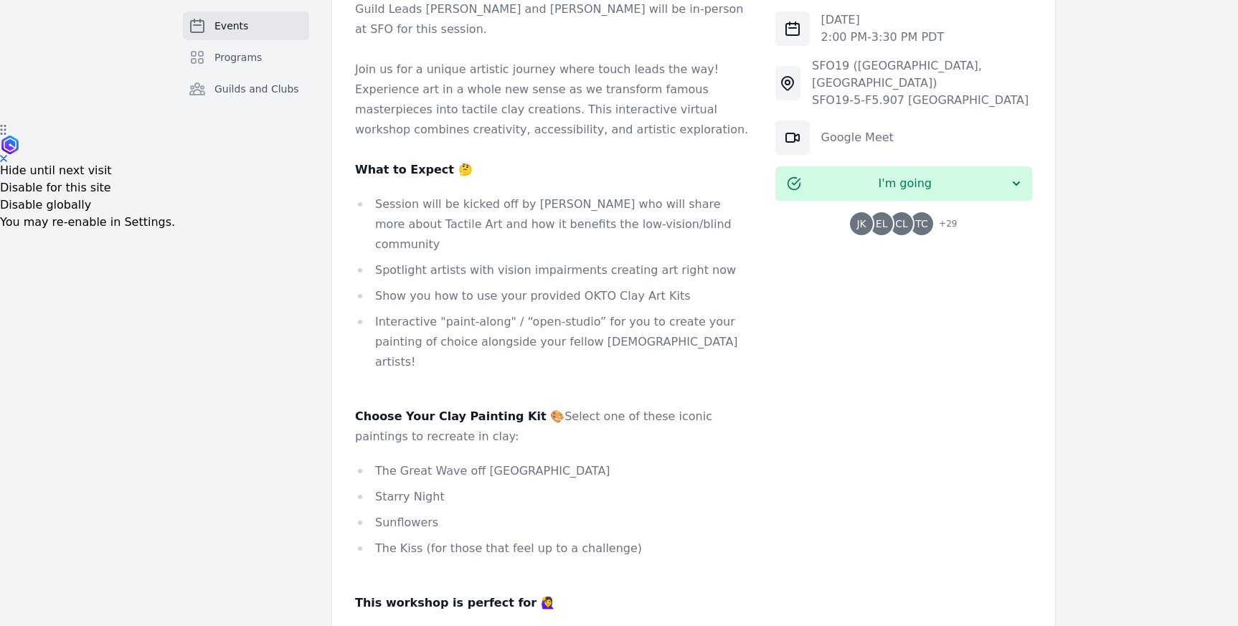
scroll to position [552, 0]
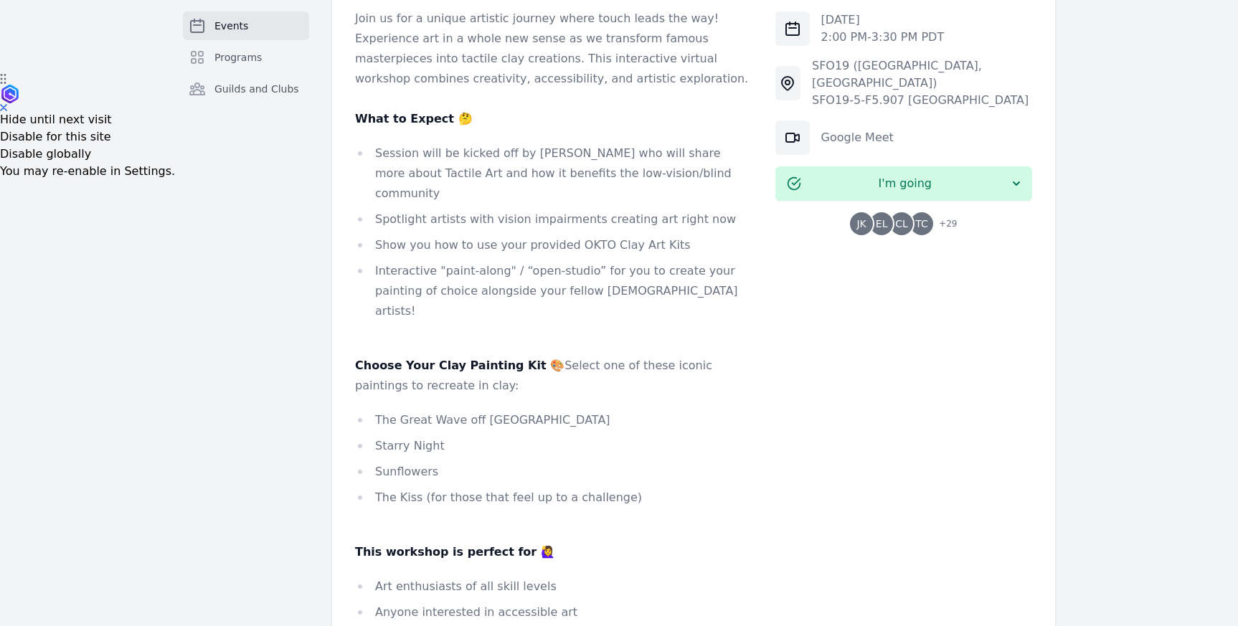
click at [921, 219] on span "TC" at bounding box center [921, 224] width 13 height 10
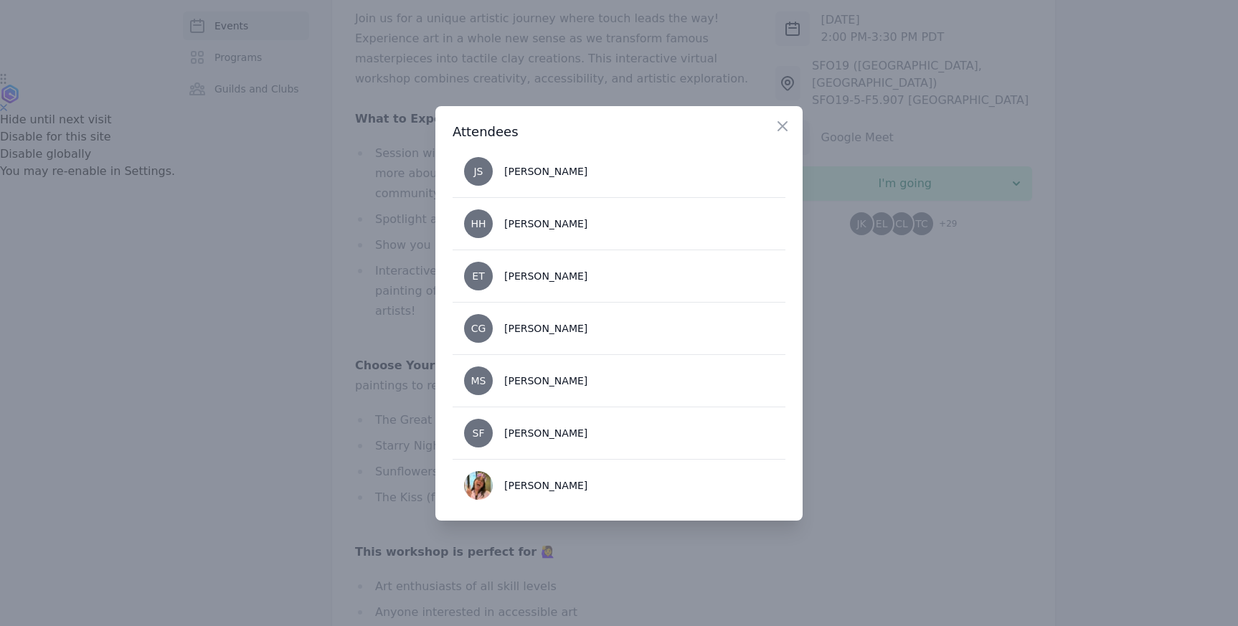
scroll to position [1376, 0]
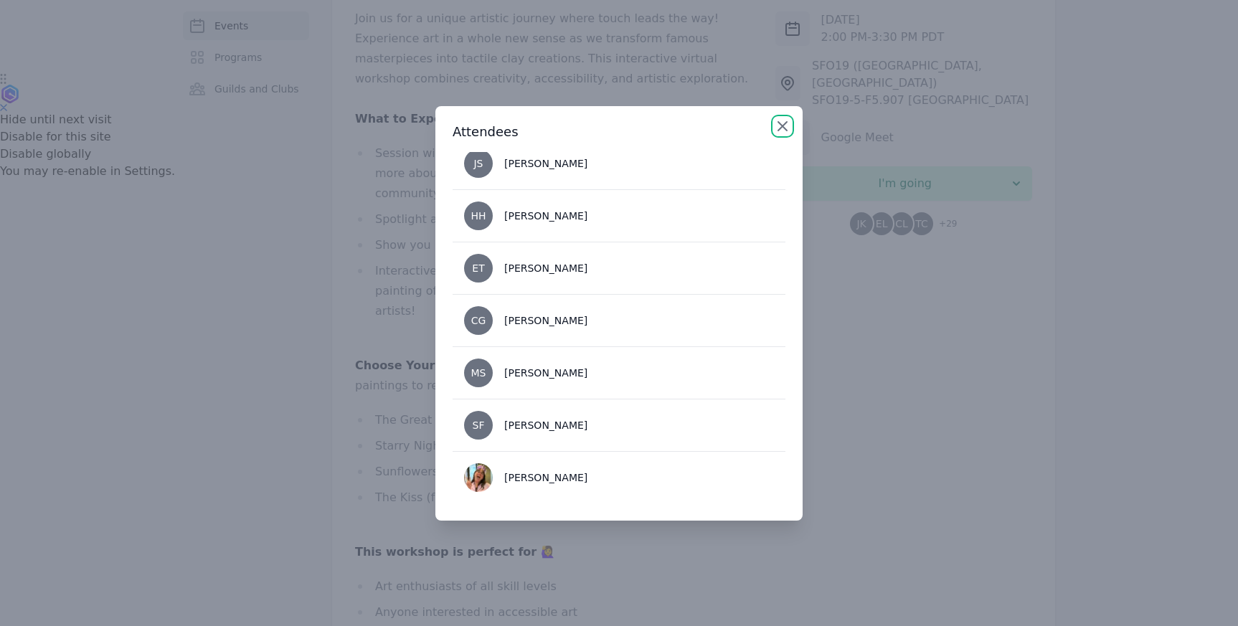
click at [783, 127] on icon "button" at bounding box center [782, 126] width 9 height 9
